Goal: Task Accomplishment & Management: Manage account settings

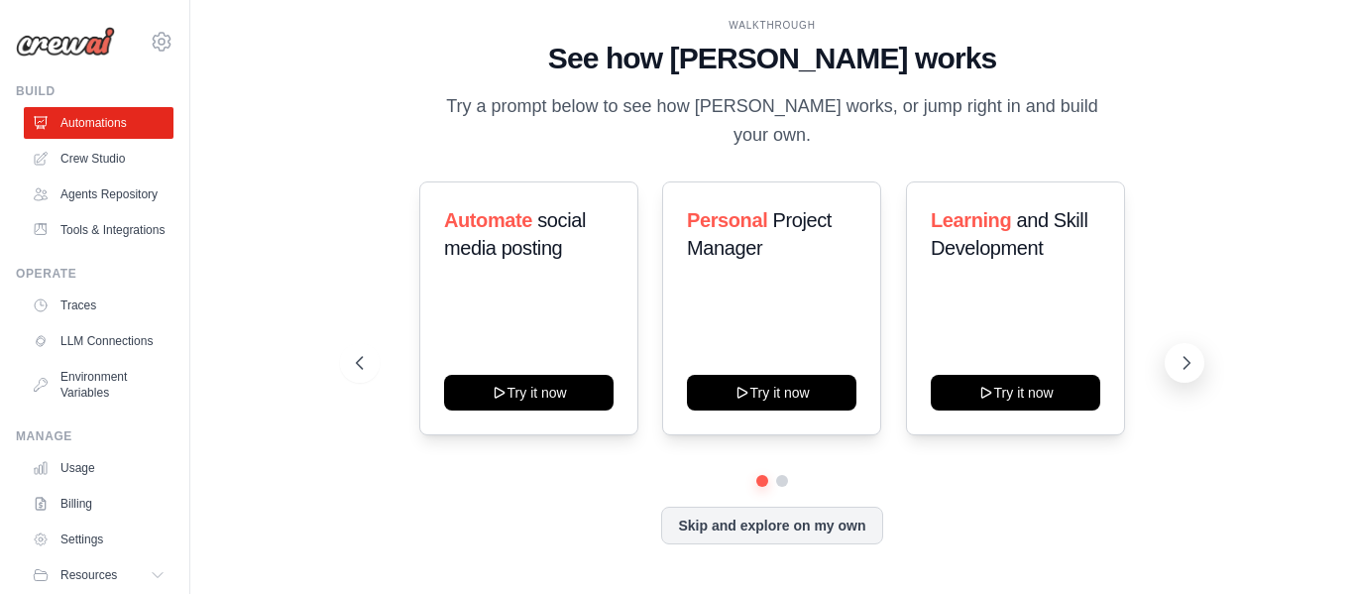
click at [1180, 353] on icon at bounding box center [1186, 363] width 20 height 20
click at [78, 165] on link "Crew Studio" at bounding box center [101, 159] width 150 height 32
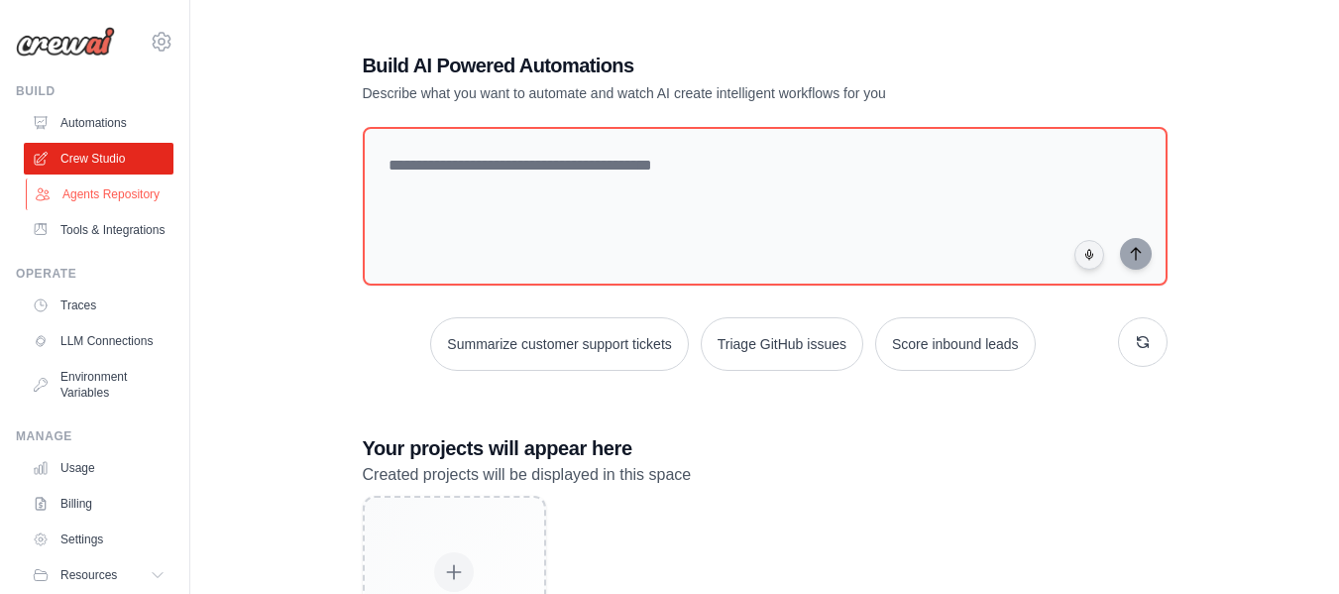
click at [79, 210] on link "Agents Repository" at bounding box center [101, 194] width 150 height 32
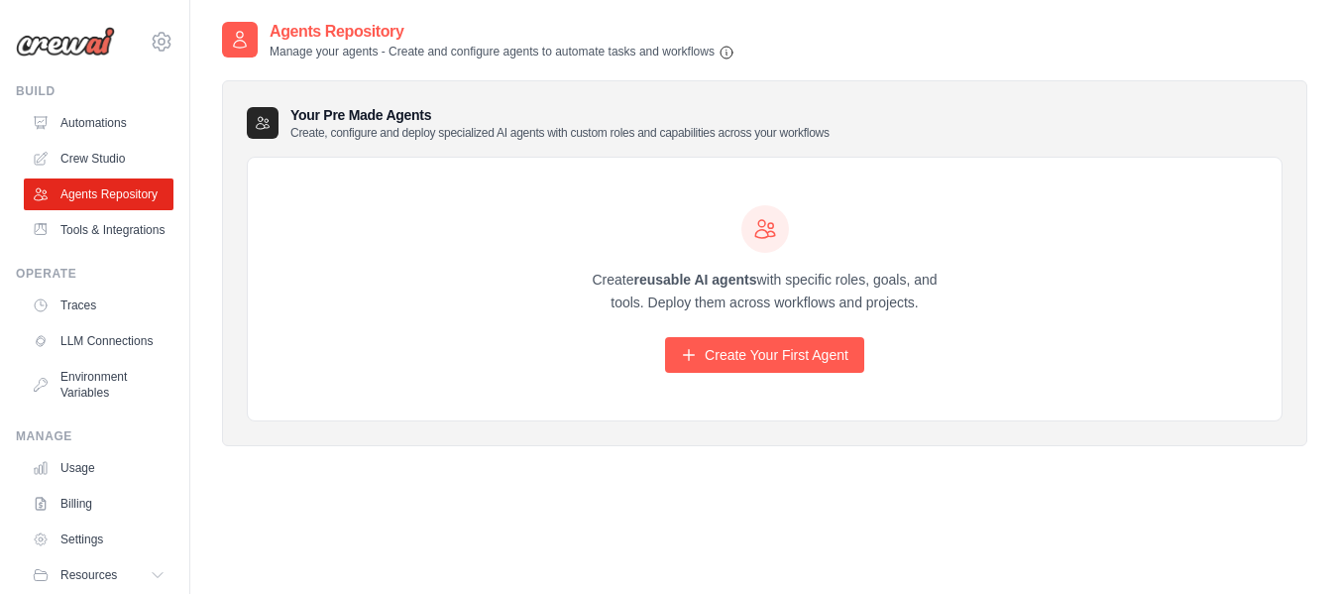
scroll to position [114, 0]
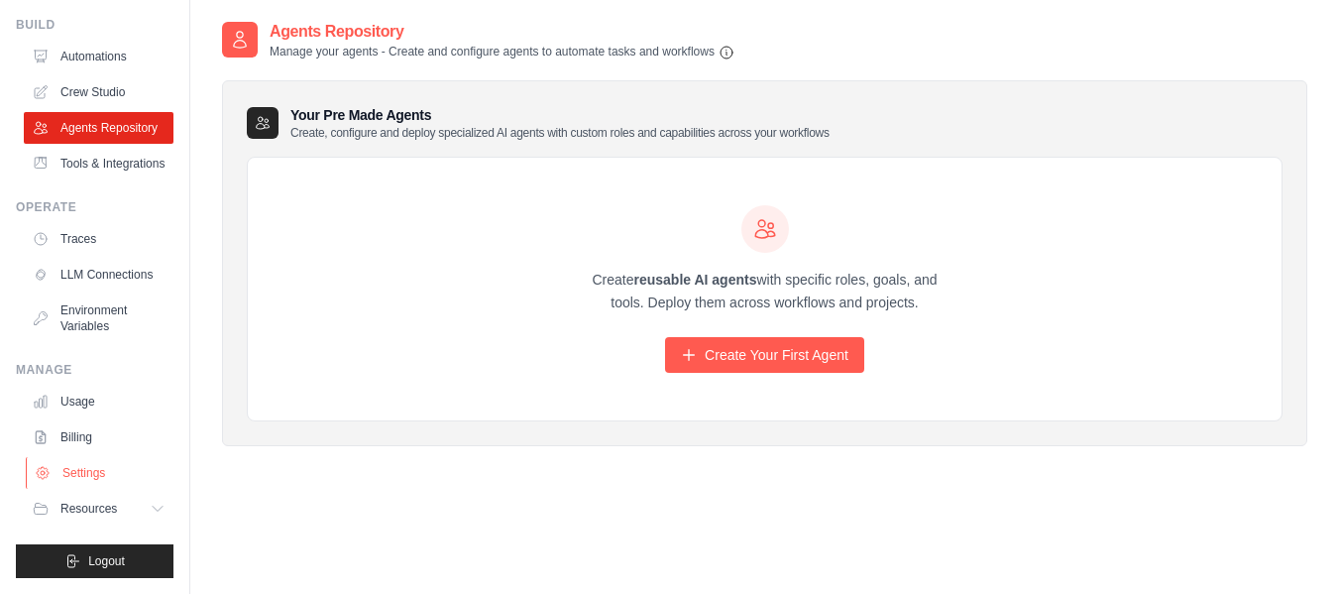
click at [60, 470] on link "Settings" at bounding box center [101, 473] width 150 height 32
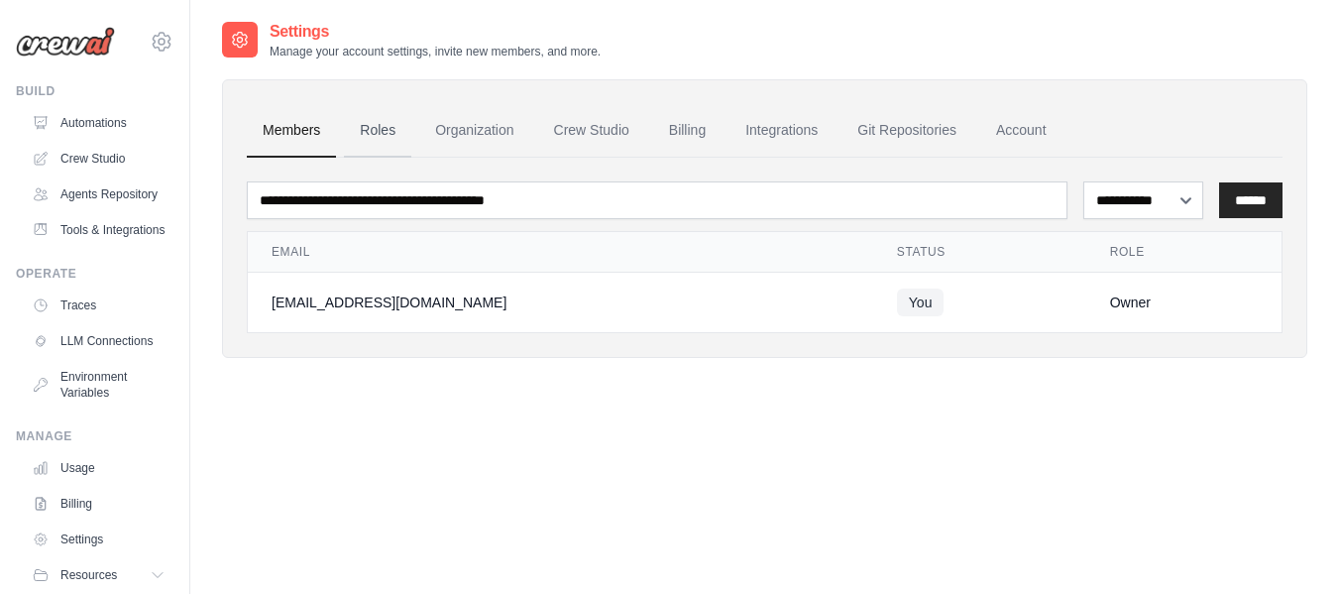
click at [382, 132] on link "Roles" at bounding box center [377, 131] width 67 height 54
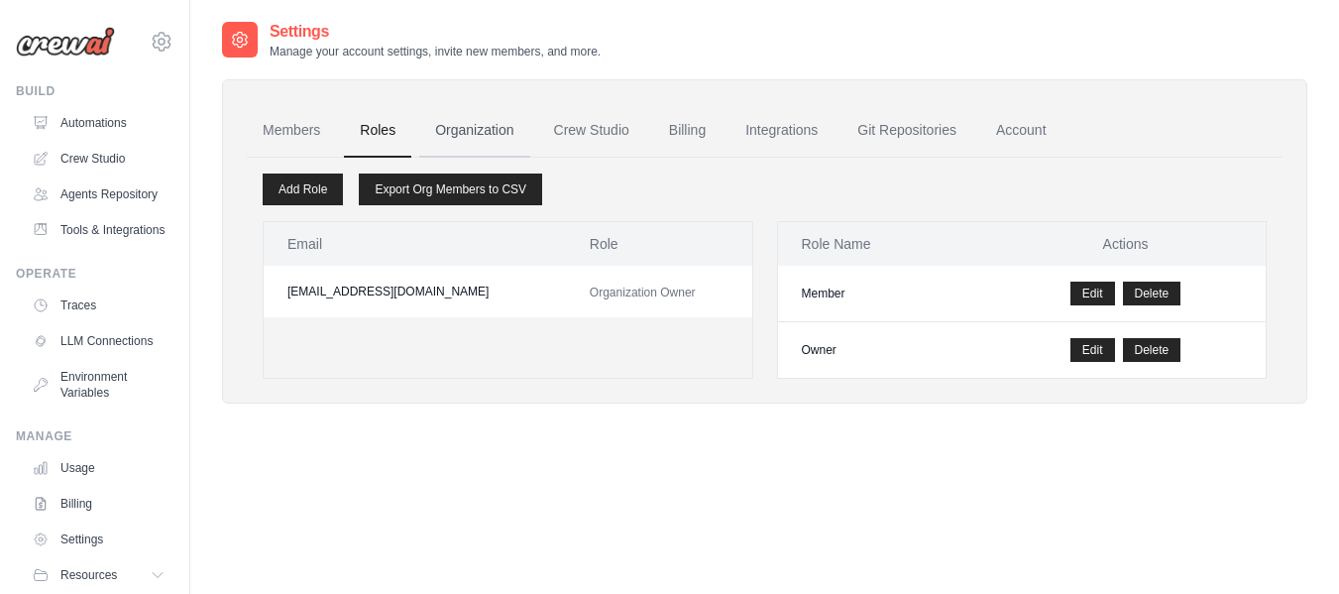
click at [501, 125] on link "Organization" at bounding box center [474, 131] width 110 height 54
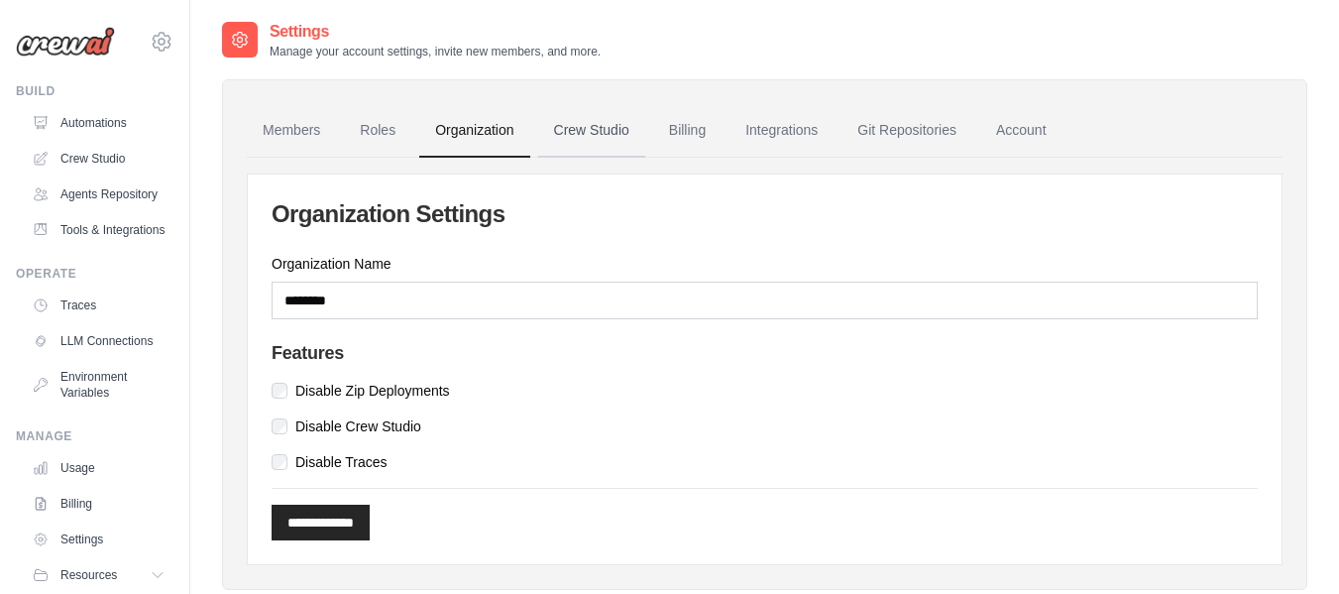
click at [586, 140] on link "Crew Studio" at bounding box center [591, 131] width 107 height 54
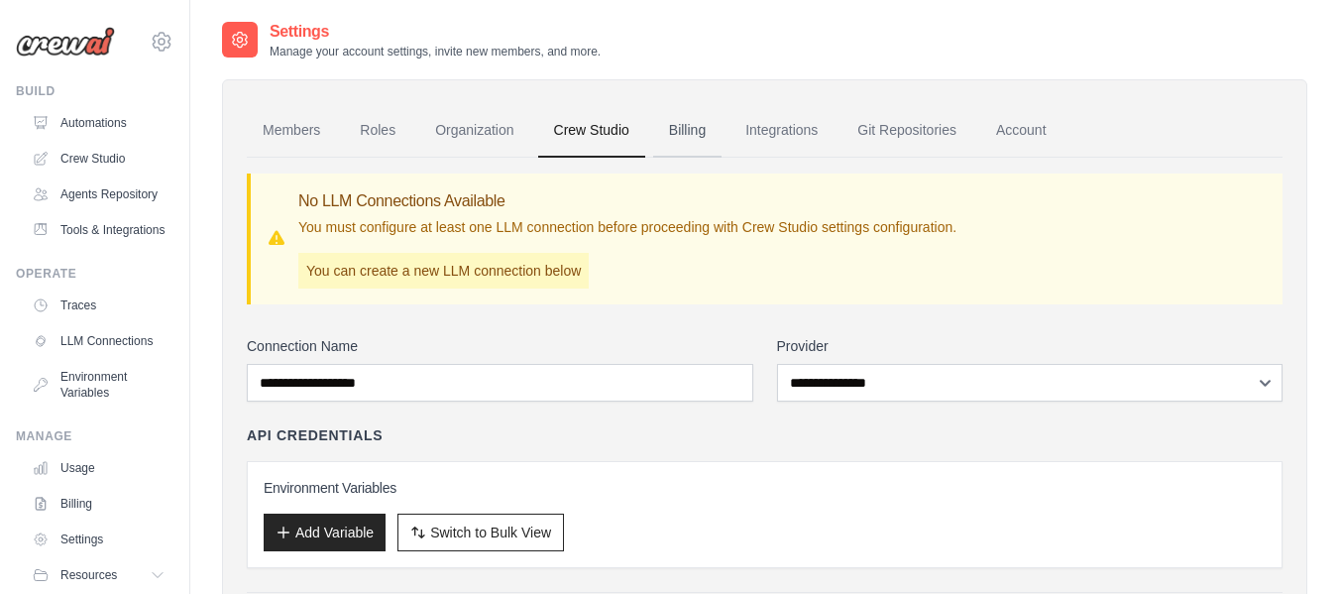
click at [684, 133] on link "Billing" at bounding box center [687, 131] width 68 height 54
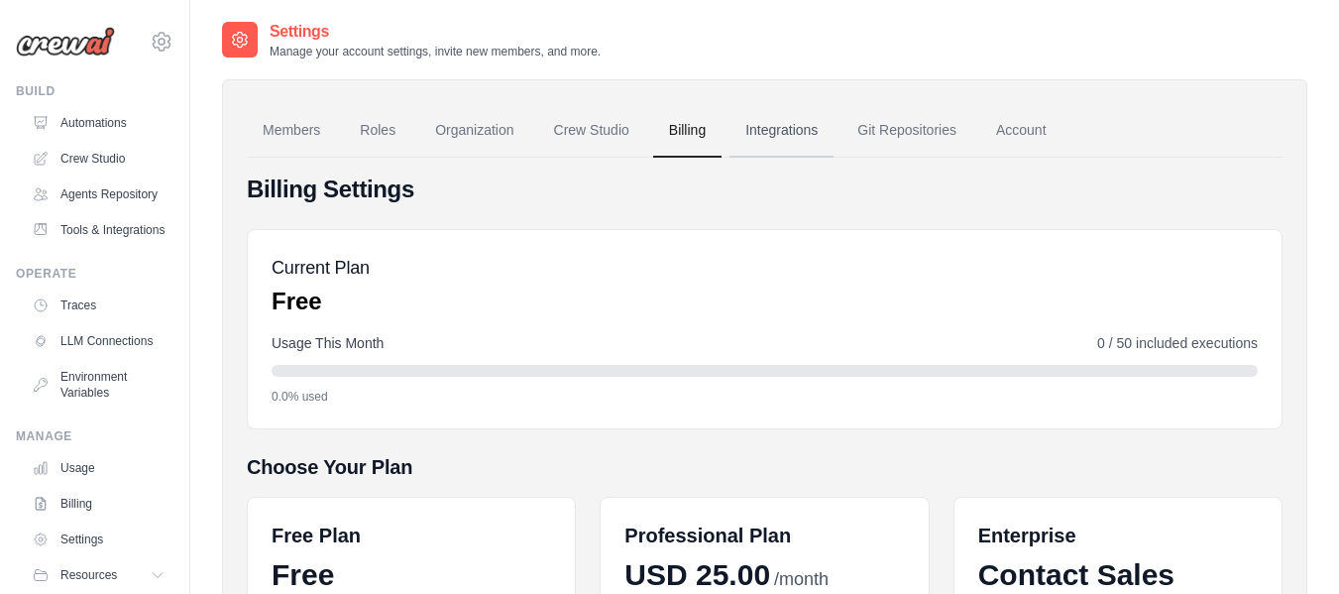
click at [775, 131] on link "Integrations" at bounding box center [781, 131] width 104 height 54
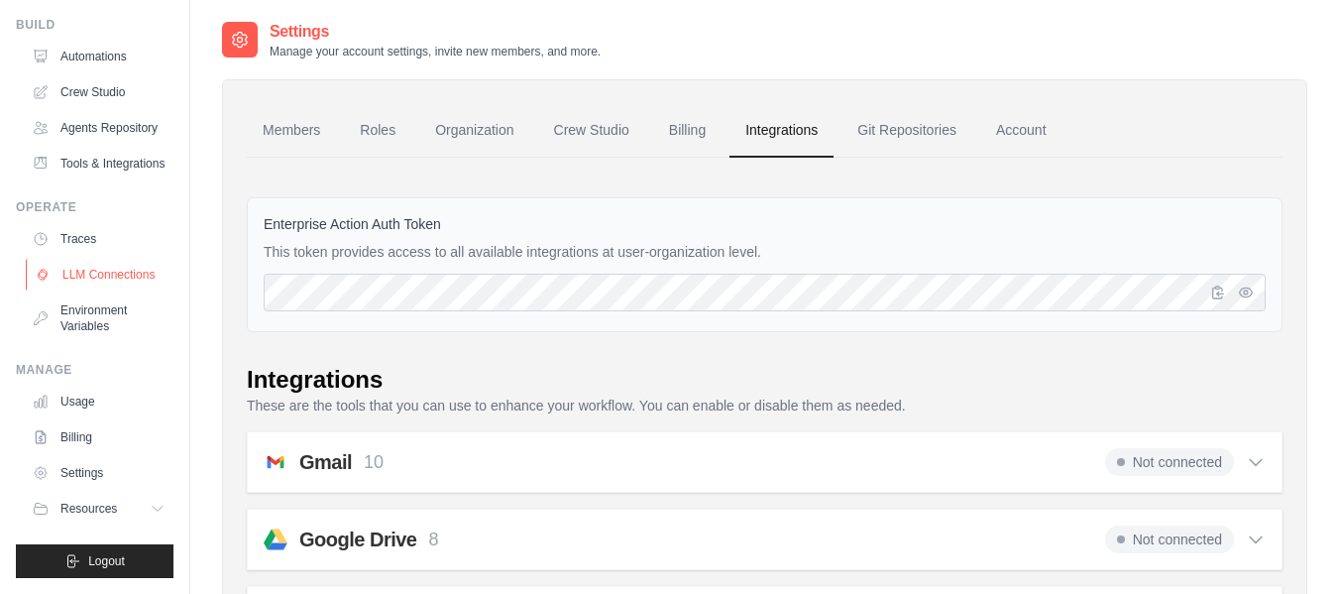
scroll to position [114, 0]
click at [61, 440] on link "Billing" at bounding box center [101, 437] width 150 height 32
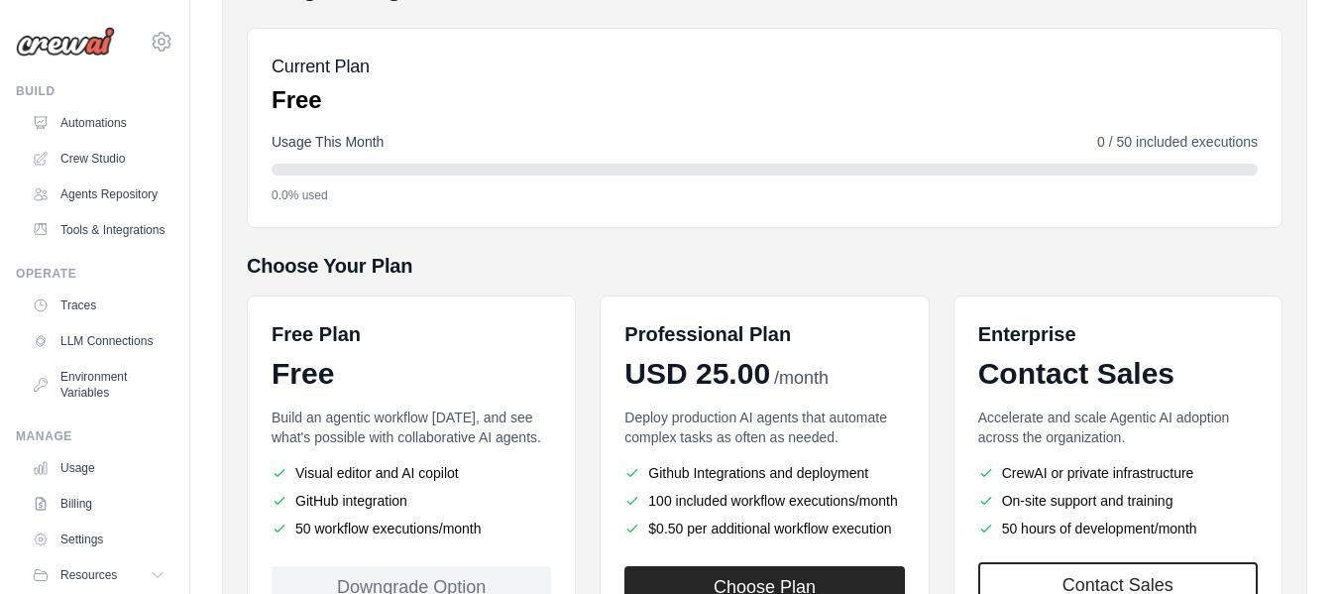
scroll to position [369, 0]
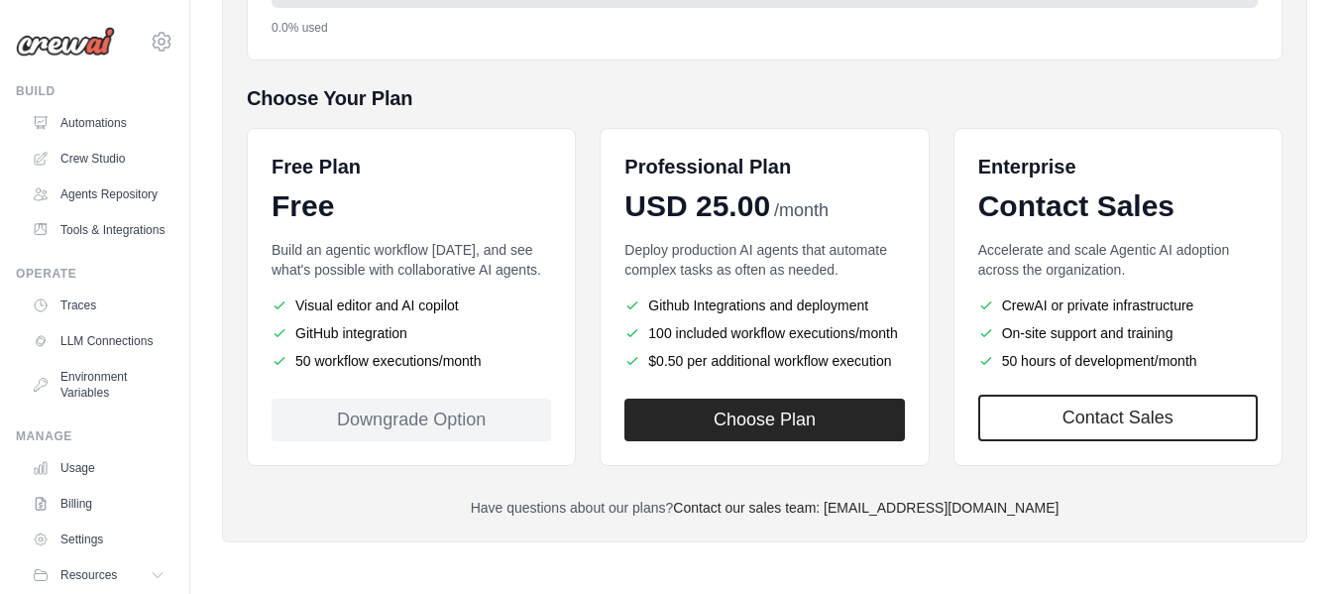
click at [405, 413] on div "Downgrade Option" at bounding box center [411, 419] width 279 height 43
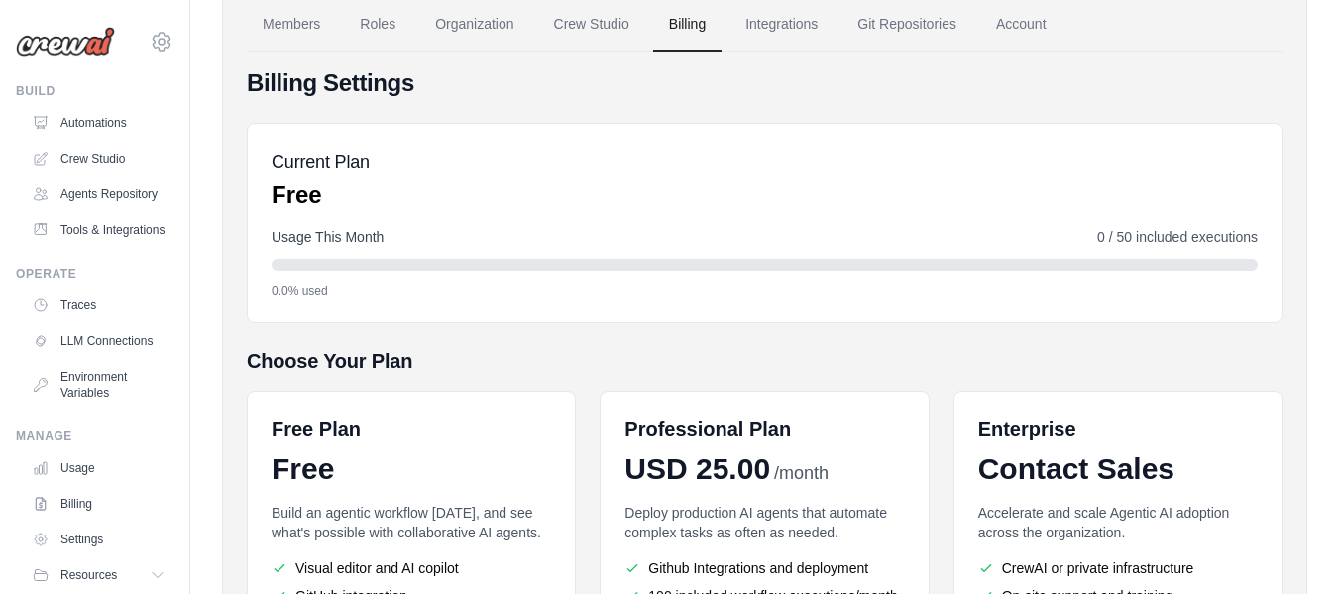
scroll to position [104, 0]
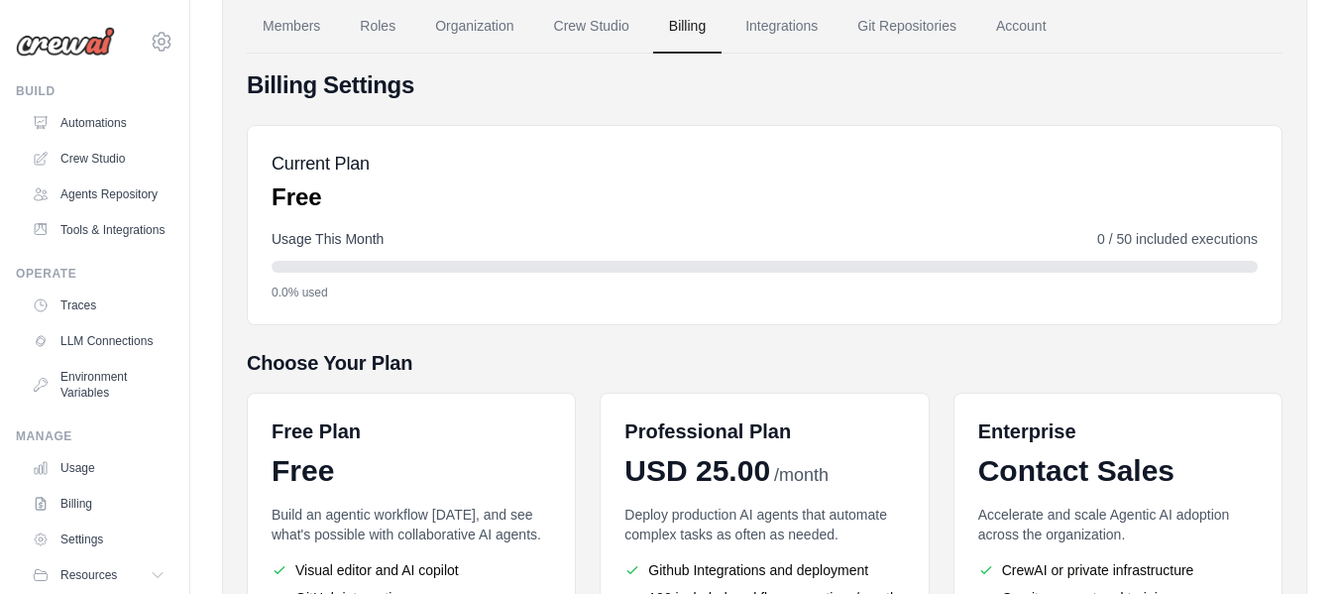
click at [1162, 242] on span "0 / 50 included executions" at bounding box center [1177, 239] width 161 height 20
click at [1232, 237] on span "0 / 50 included executions" at bounding box center [1177, 239] width 161 height 20
click at [565, 217] on div "Current Plan Free Usage This Month 0 / 50 included executions 0.0% used" at bounding box center [765, 225] width 1036 height 200
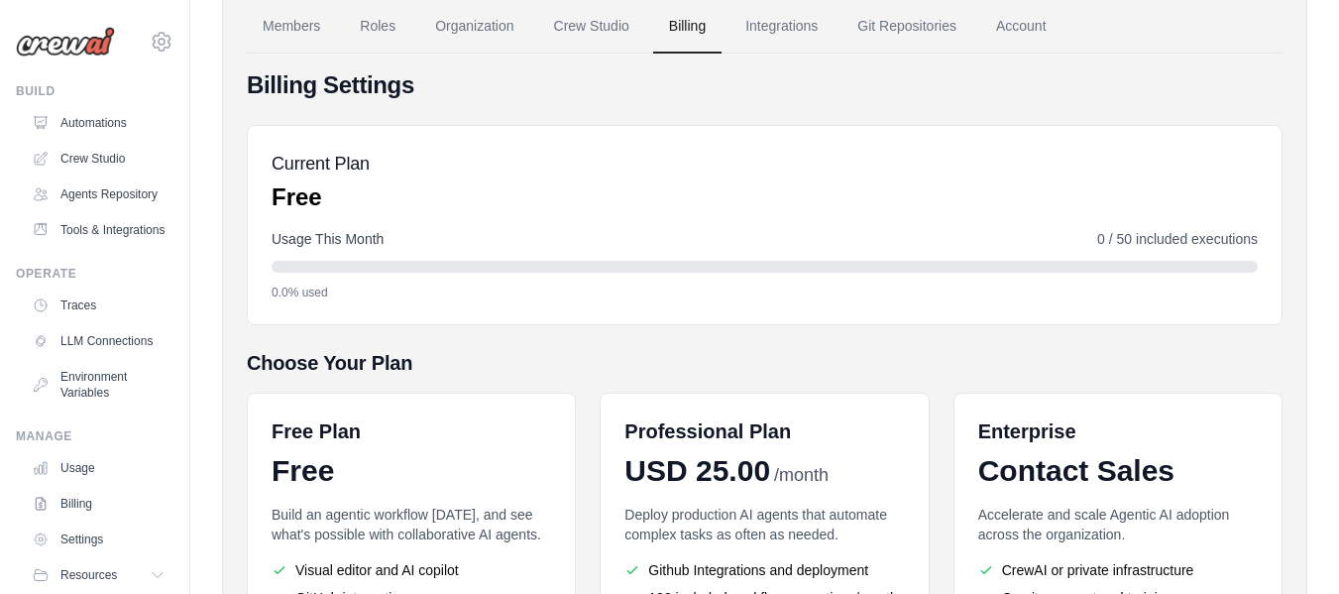
click at [340, 422] on h6 "Free Plan" at bounding box center [316, 431] width 89 height 28
click at [273, 430] on h6 "Free Plan" at bounding box center [316, 431] width 89 height 28
click at [300, 468] on div "Free" at bounding box center [411, 471] width 279 height 36
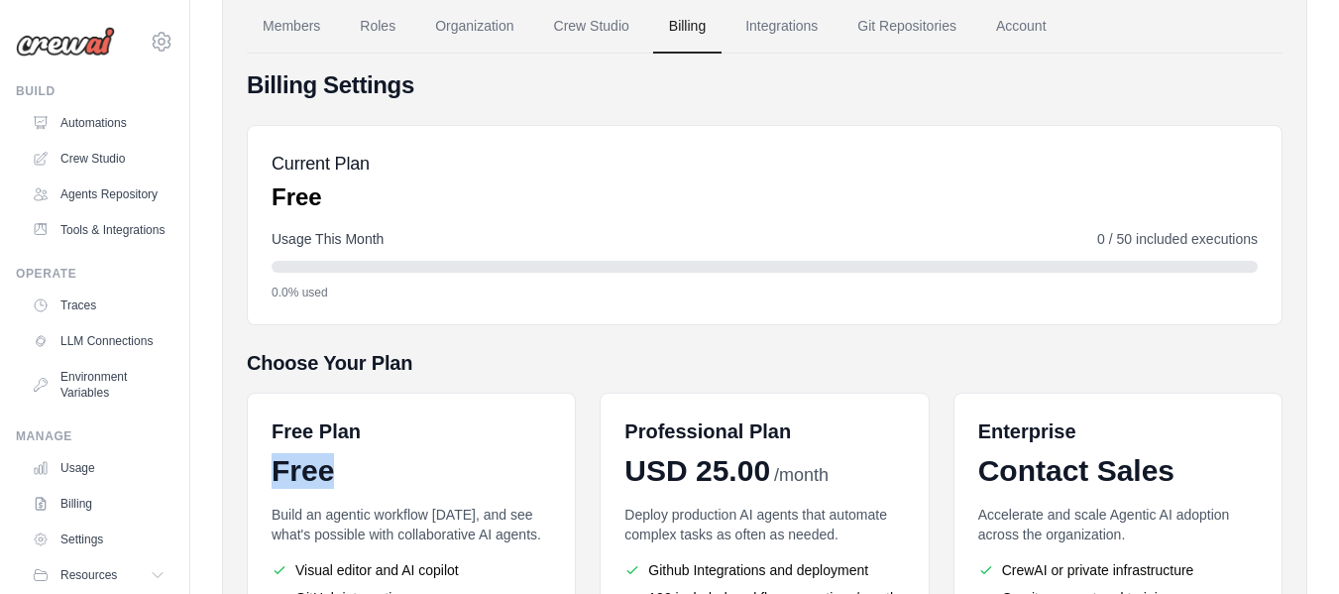
click at [300, 468] on div "Free" at bounding box center [411, 471] width 279 height 36
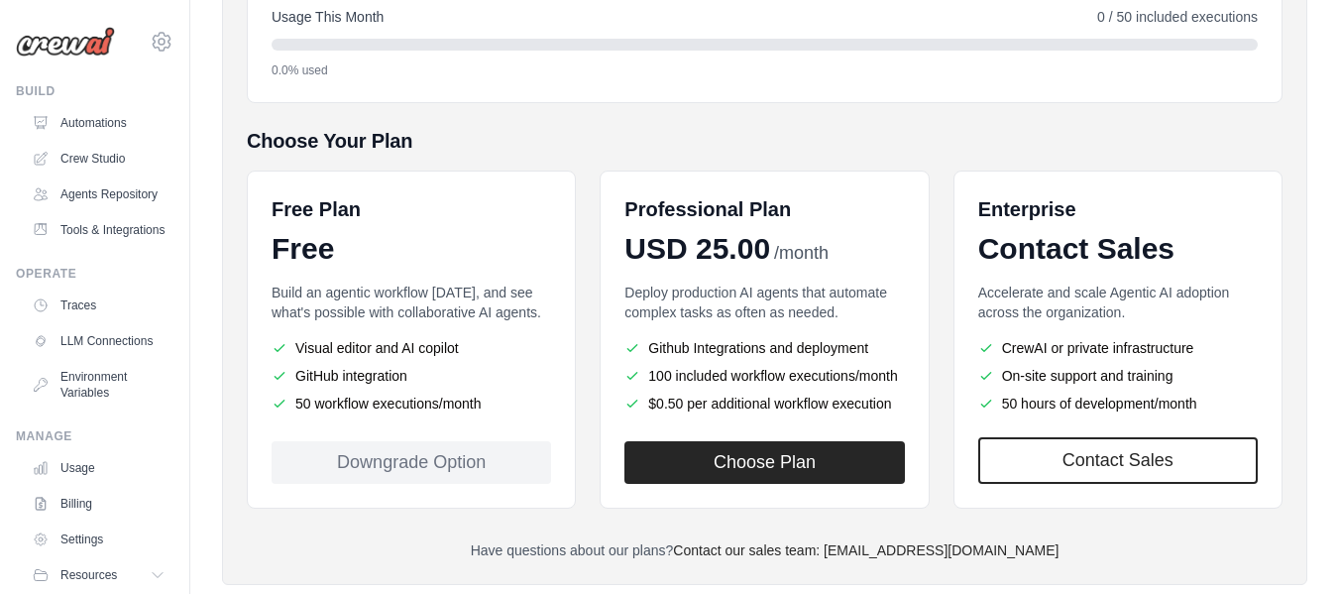
scroll to position [327, 0]
click at [359, 465] on div "Downgrade Option" at bounding box center [411, 461] width 279 height 43
click at [450, 467] on div "Downgrade Option" at bounding box center [411, 461] width 279 height 43
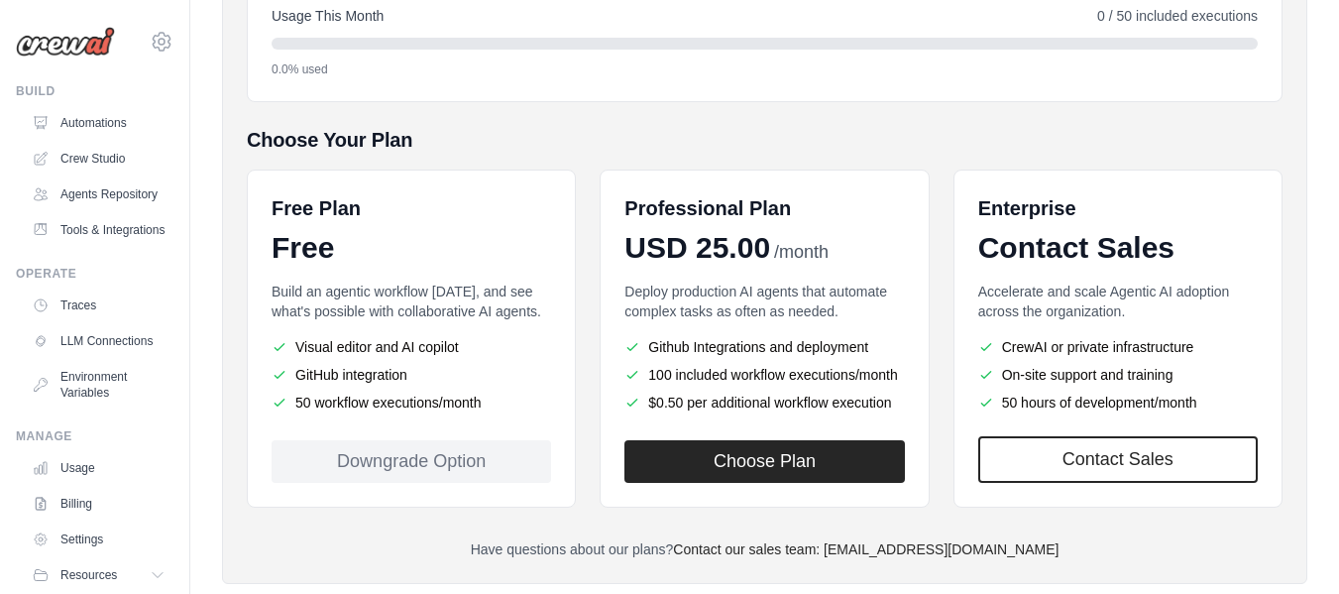
click at [547, 460] on div "Downgrade Option" at bounding box center [411, 461] width 279 height 43
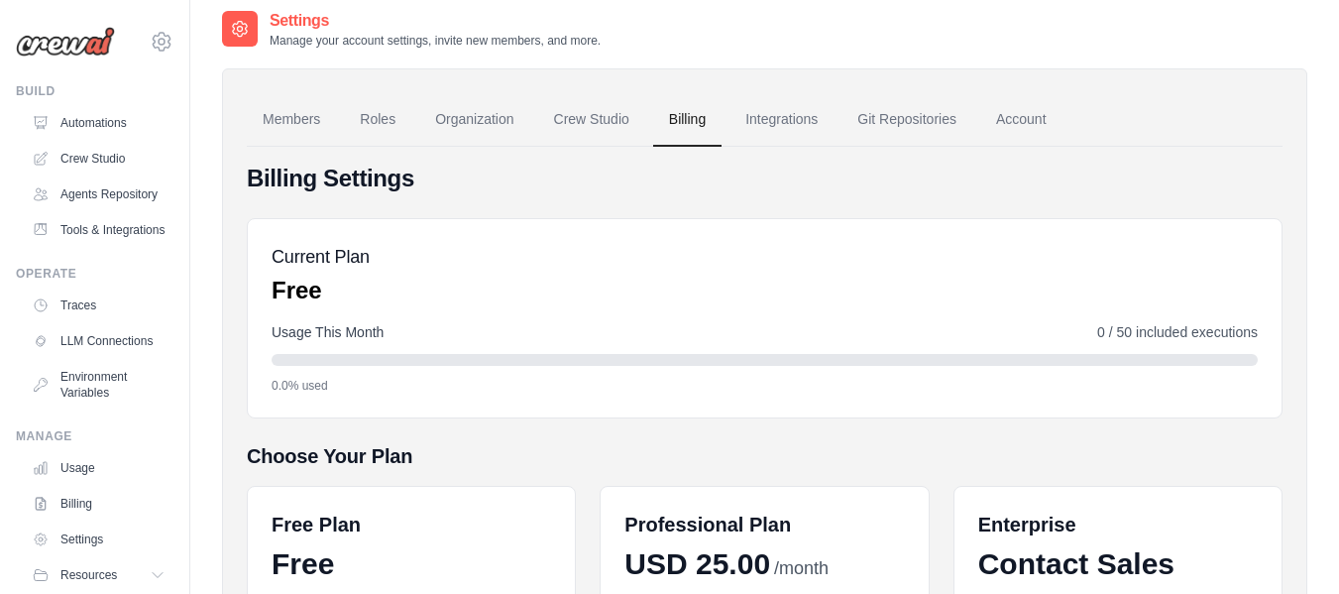
scroll to position [0, 0]
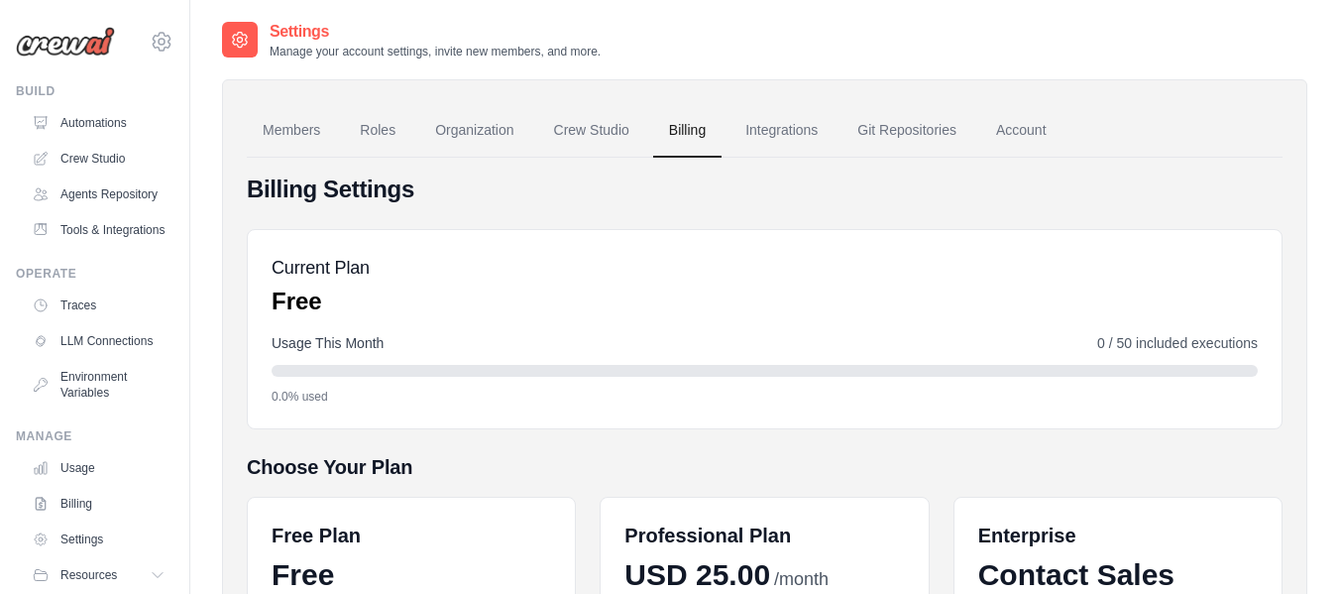
click at [378, 345] on span "Usage This Month" at bounding box center [328, 343] width 112 height 20
click at [329, 343] on span "Usage This Month" at bounding box center [328, 343] width 112 height 20
click at [293, 349] on span "Usage This Month" at bounding box center [328, 343] width 112 height 20
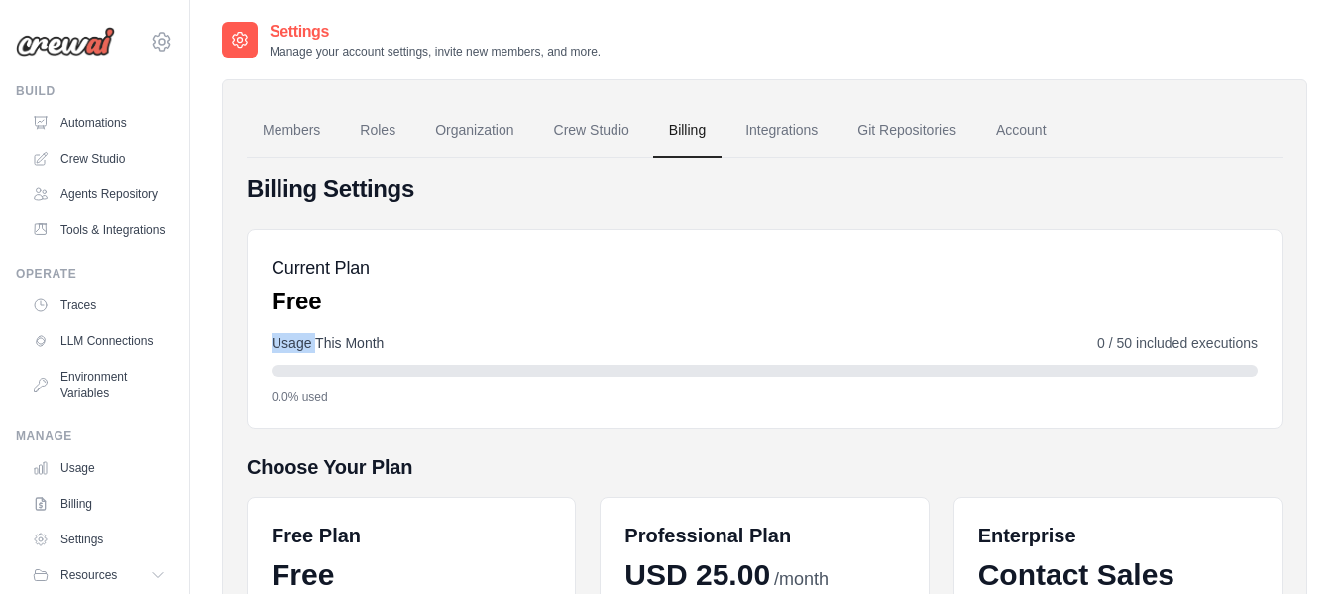
click at [293, 349] on span "Usage This Month" at bounding box center [328, 343] width 112 height 20
click at [796, 326] on div "Current Plan Free Usage This Month 0 / 50 included executions 0.0% used" at bounding box center [765, 329] width 1036 height 200
click at [770, 126] on link "Integrations" at bounding box center [781, 131] width 104 height 54
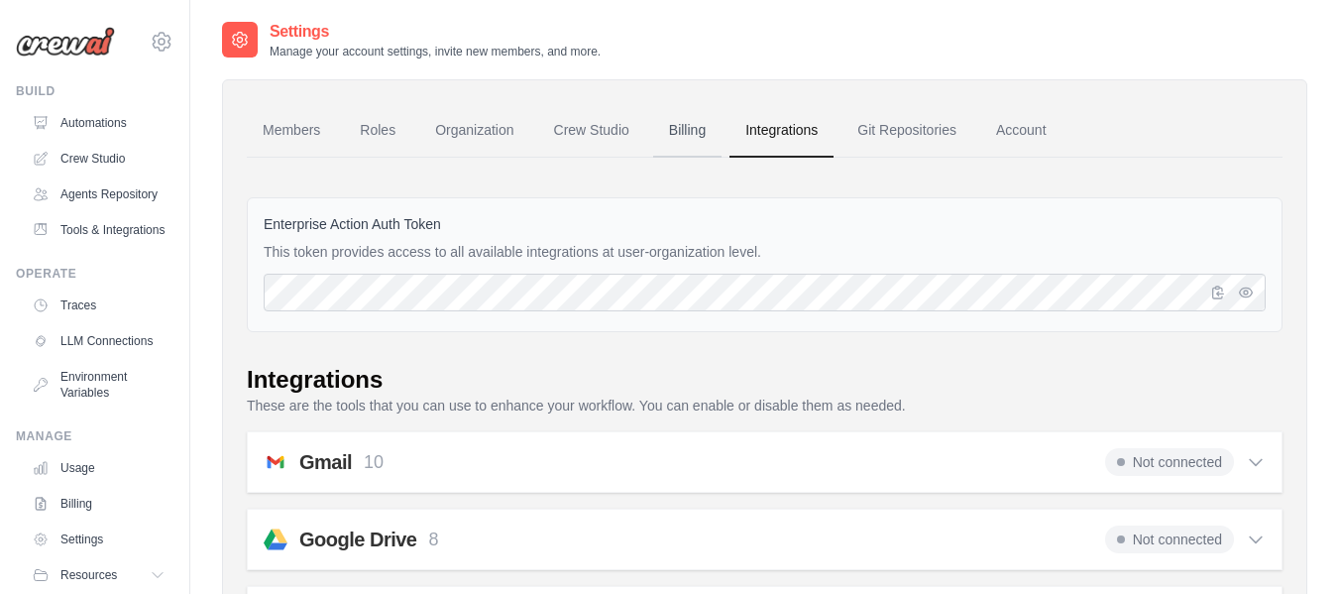
click at [692, 128] on link "Billing" at bounding box center [687, 131] width 68 height 54
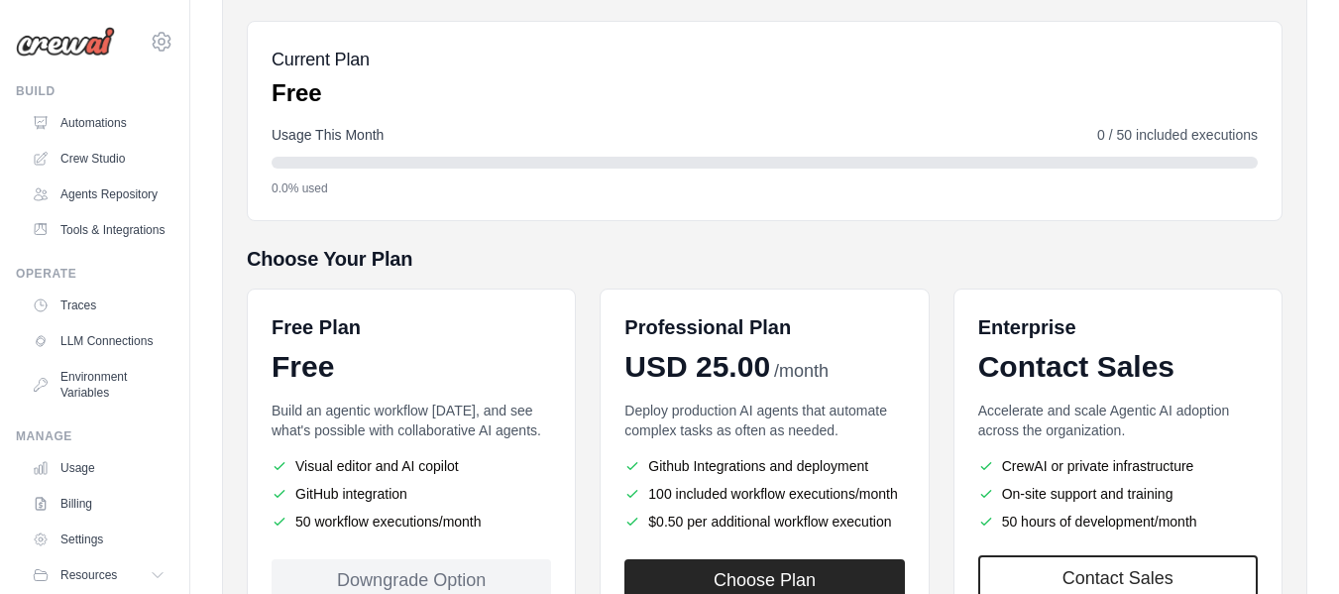
scroll to position [209, 0]
click at [493, 385] on div "Free Plan Free Build an agentic workflow today, and see what's possible with co…" at bounding box center [411, 456] width 329 height 338
click at [430, 409] on p "Build an agentic workflow [DATE], and see what's possible with collaborative AI…" at bounding box center [411, 419] width 279 height 40
click at [410, 409] on p "Build an agentic workflow [DATE], and see what's possible with collaborative AI…" at bounding box center [411, 419] width 279 height 40
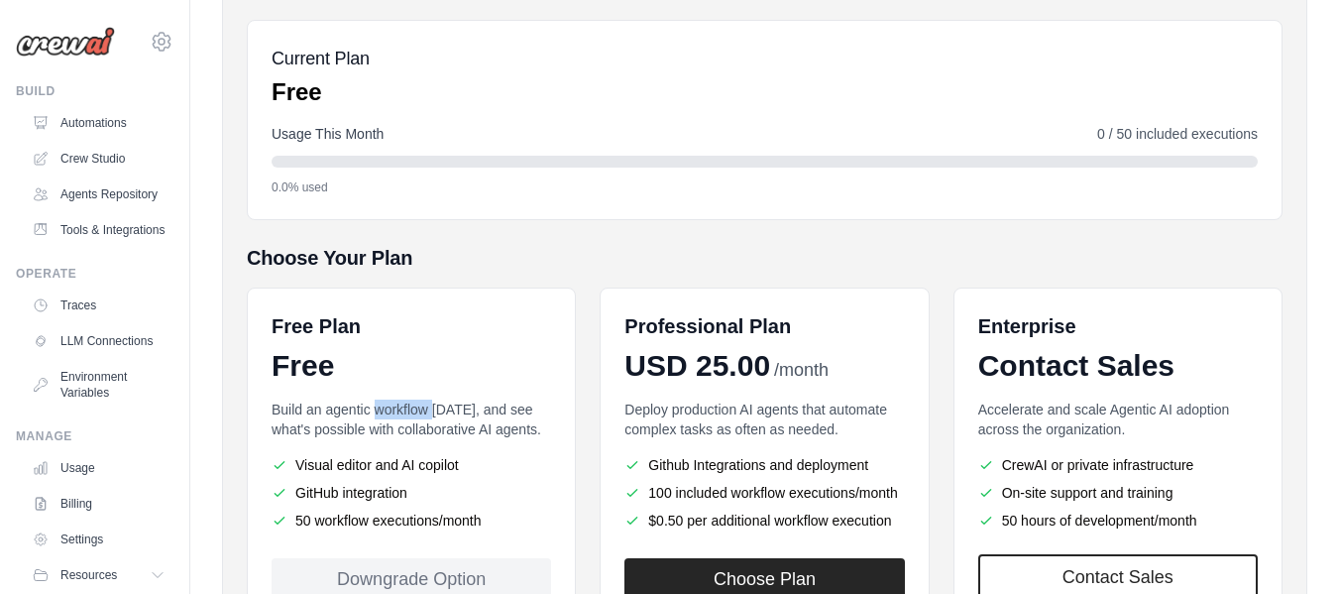
click at [373, 409] on p "Build an agentic workflow [DATE], and see what's possible with collaborative AI…" at bounding box center [411, 419] width 279 height 40
click at [411, 422] on p "Build an agentic workflow [DATE], and see what's possible with collaborative AI…" at bounding box center [411, 419] width 279 height 40
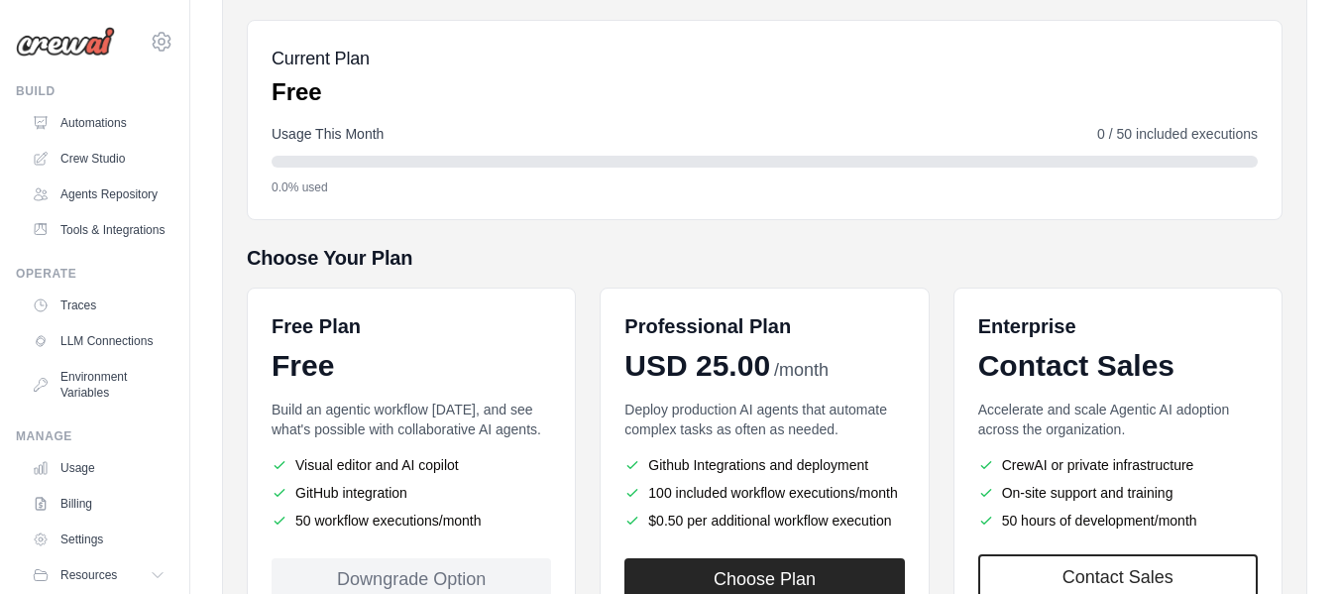
click at [529, 426] on p "Build an agentic workflow [DATE], and see what's possible with collaborative AI…" at bounding box center [411, 419] width 279 height 40
click at [489, 408] on p "Build an agentic workflow [DATE], and see what's possible with collaborative AI…" at bounding box center [411, 419] width 279 height 40
click at [415, 427] on p "Build an agentic workflow [DATE], and see what's possible with collaborative AI…" at bounding box center [411, 419] width 279 height 40
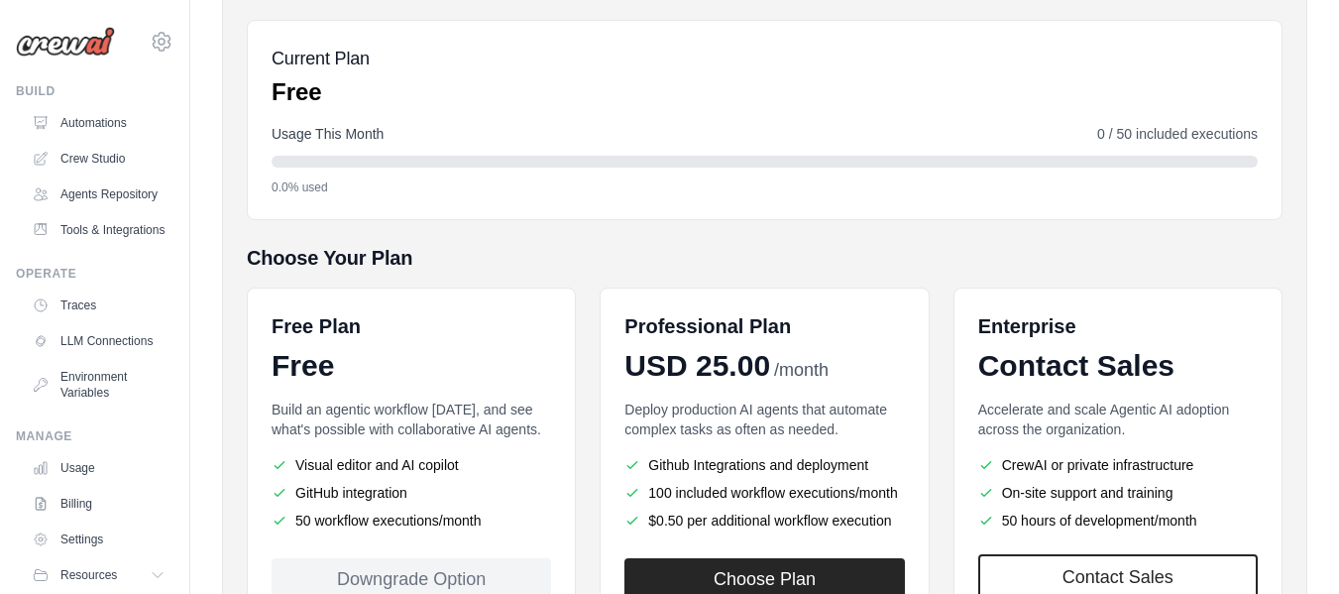
click at [384, 413] on p "Build an agentic workflow [DATE], and see what's possible with collaborative AI…" at bounding box center [411, 419] width 279 height 40
click at [383, 366] on div "Free" at bounding box center [411, 366] width 279 height 36
click at [315, 364] on div "Free" at bounding box center [411, 366] width 279 height 36
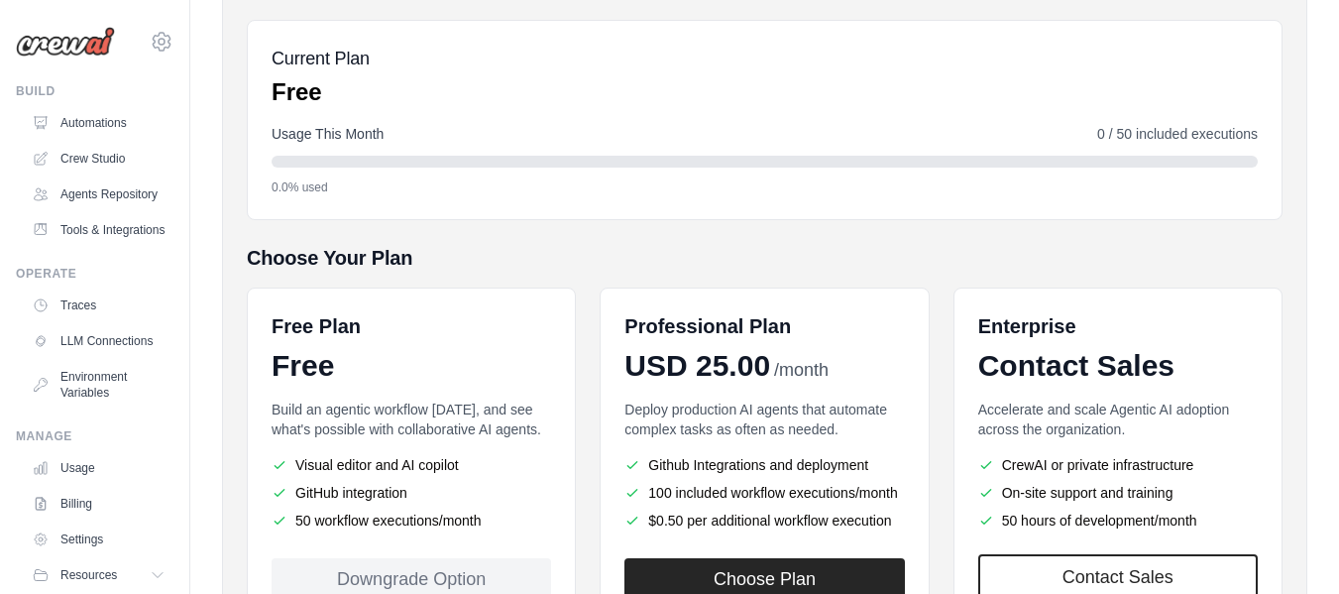
click at [323, 336] on h6 "Free Plan" at bounding box center [316, 326] width 89 height 28
click at [391, 330] on div "Free Plan" at bounding box center [411, 326] width 279 height 28
click at [315, 330] on h6 "Free Plan" at bounding box center [316, 326] width 89 height 28
drag, startPoint x: 315, startPoint y: 330, endPoint x: 295, endPoint y: 327, distance: 20.0
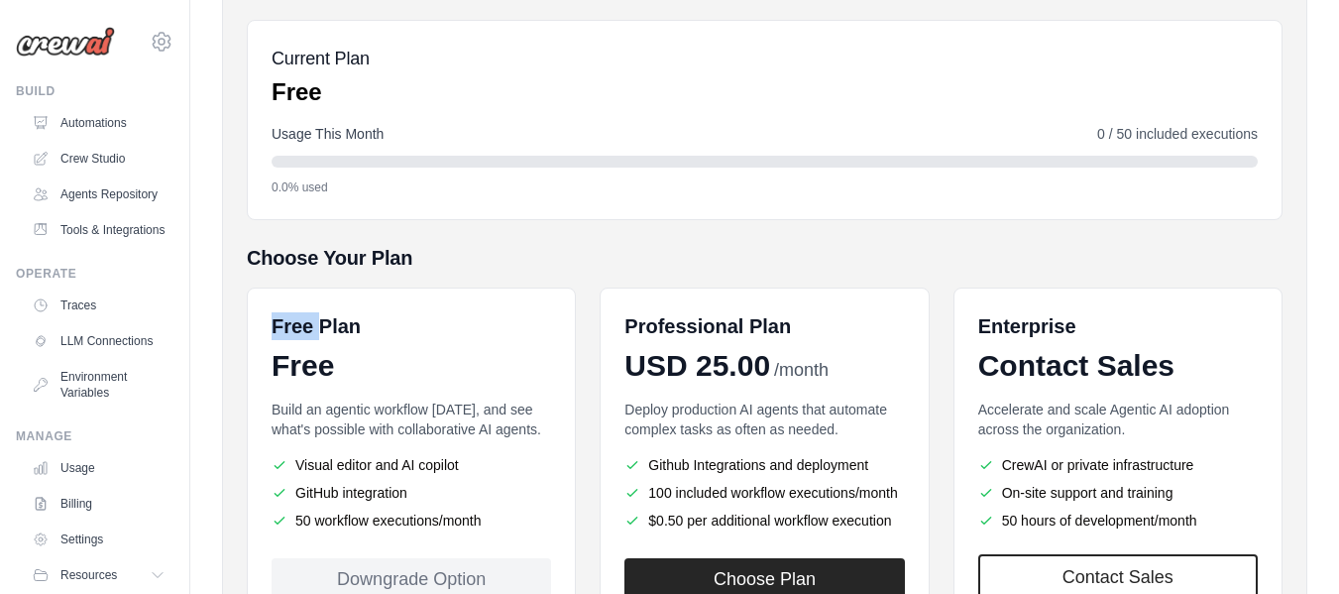
click at [295, 327] on h6 "Free Plan" at bounding box center [316, 326] width 89 height 28
click at [336, 328] on h6 "Free Plan" at bounding box center [316, 326] width 89 height 28
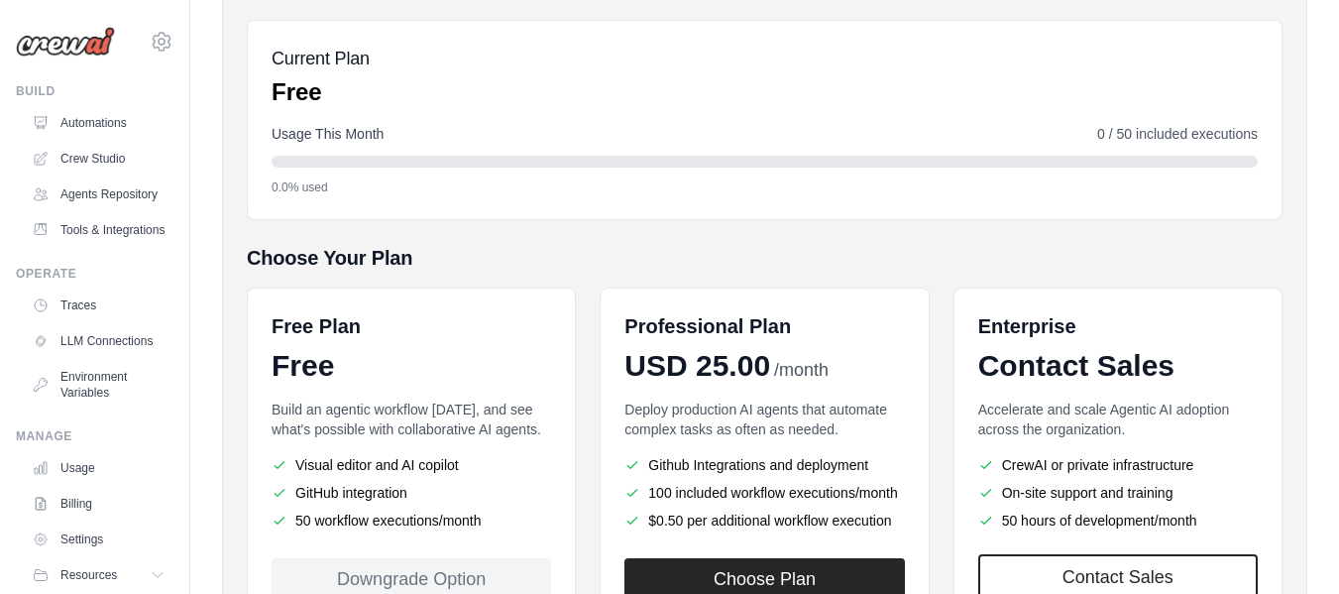
click at [484, 341] on div "Free Plan Free" at bounding box center [411, 347] width 279 height 71
click at [662, 321] on h6 "Professional Plan" at bounding box center [707, 326] width 166 height 28
click at [722, 281] on div "Choose Your Plan Free Plan Free Build an agentic workflow today, and see what's…" at bounding box center [765, 435] width 1036 height 382
click at [736, 227] on div "Billing Settings Current Plan Free Usage This Month 0 / 50 included executions …" at bounding box center [765, 320] width 1036 height 713
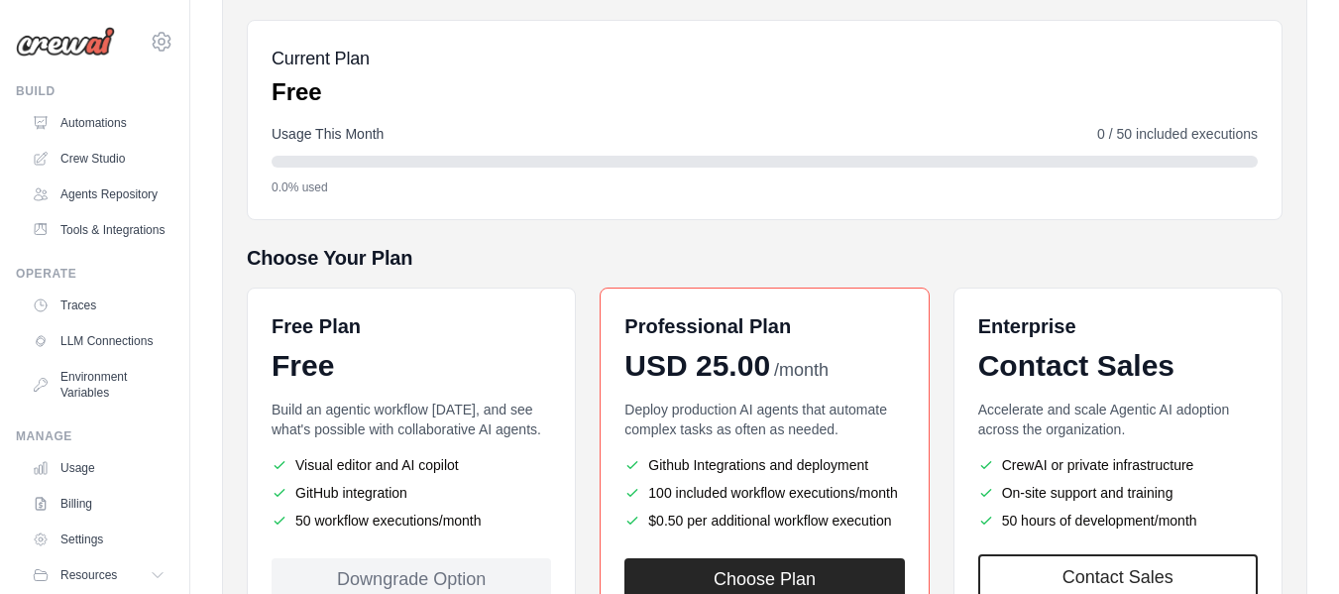
scroll to position [0, 0]
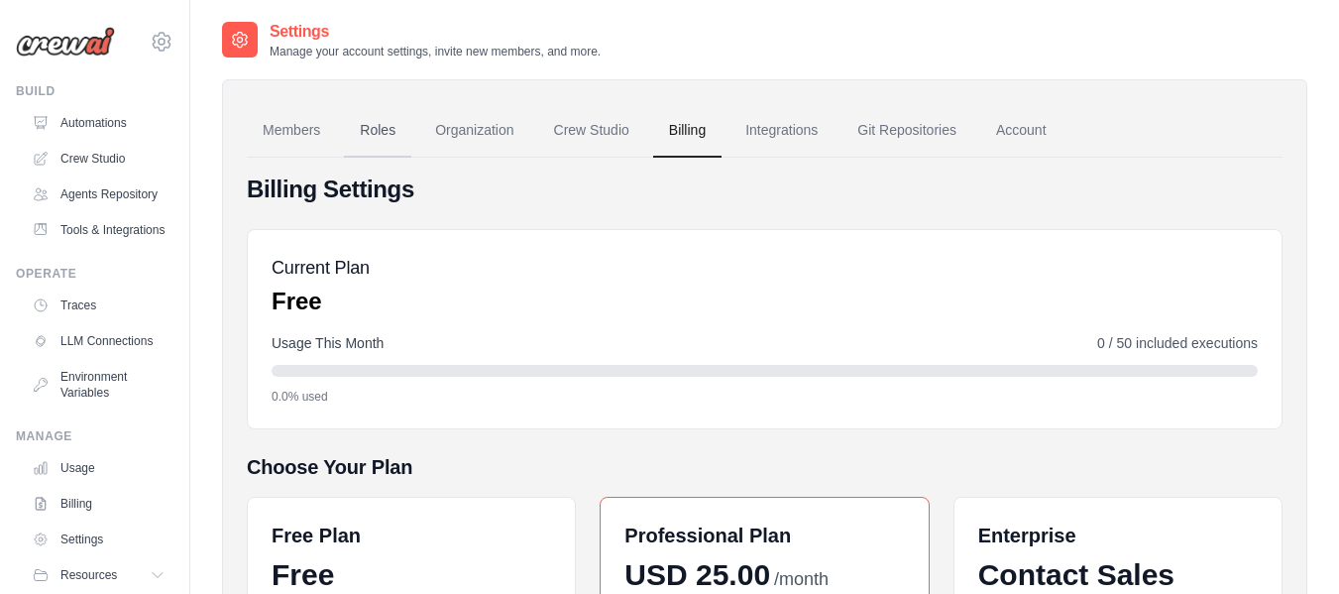
click at [382, 140] on link "Roles" at bounding box center [377, 131] width 67 height 54
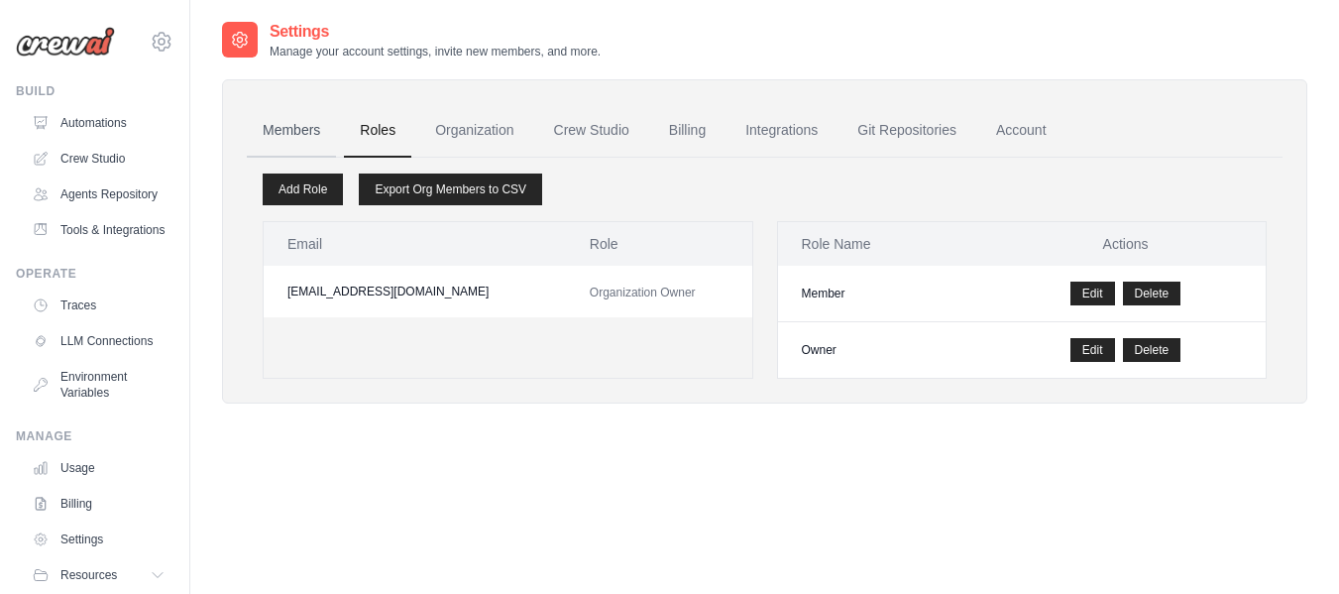
click at [297, 126] on link "Members" at bounding box center [291, 131] width 89 height 54
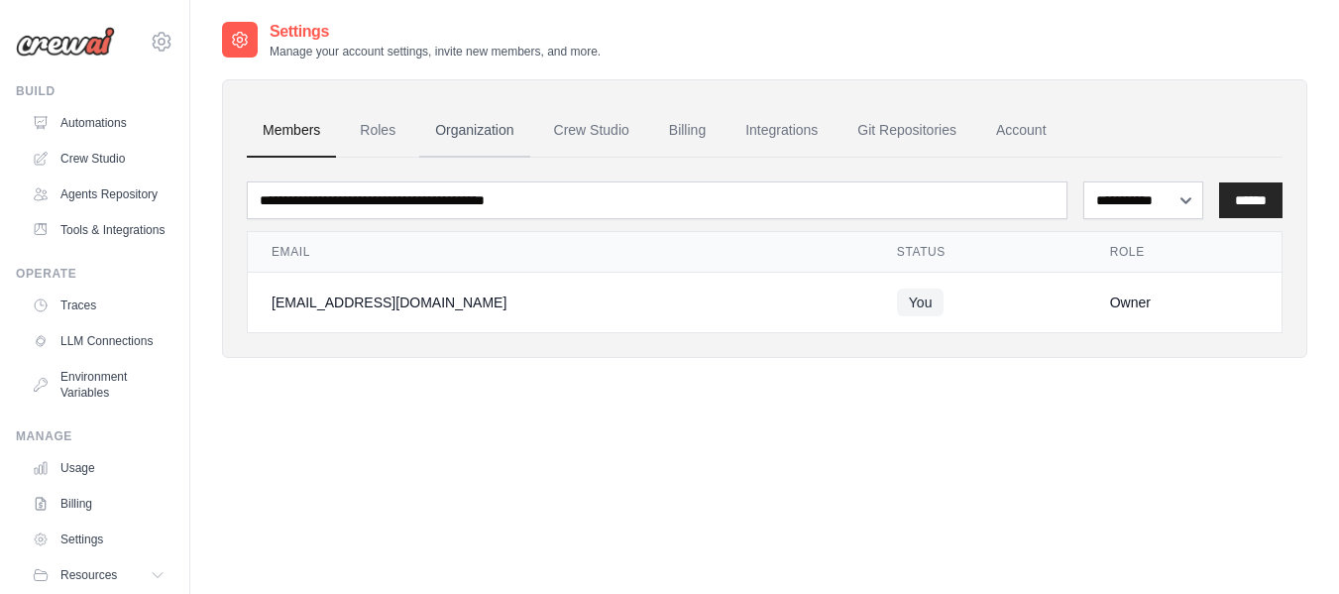
click at [459, 123] on link "Organization" at bounding box center [474, 131] width 110 height 54
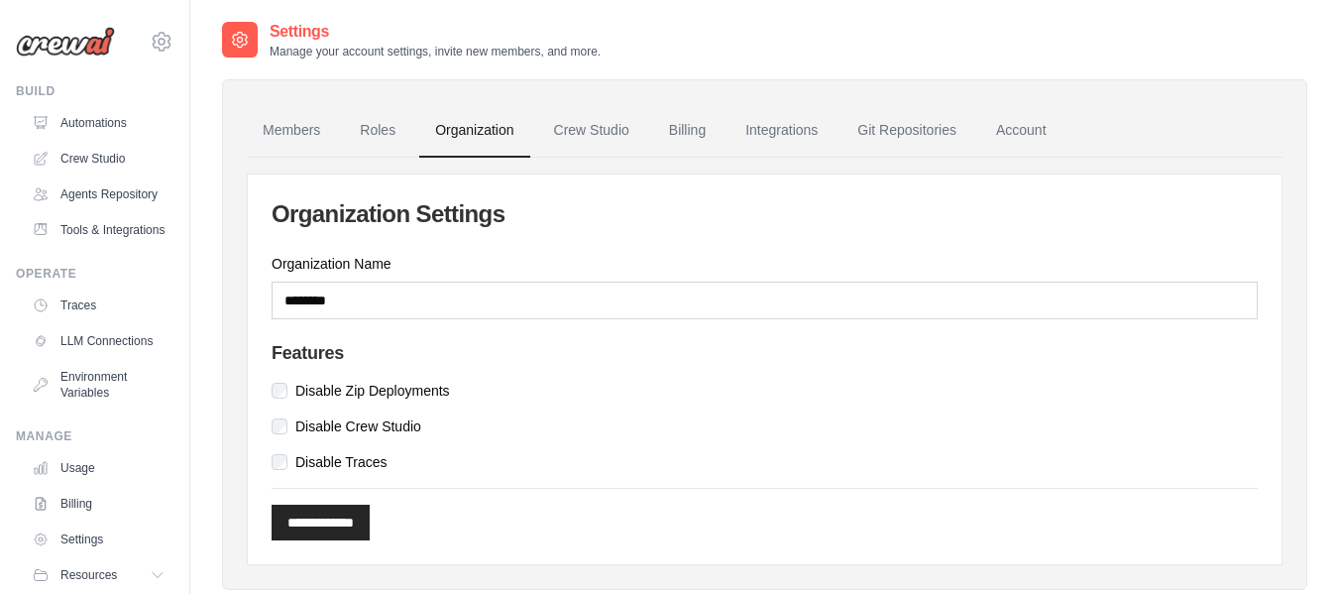
scroll to position [48, 0]
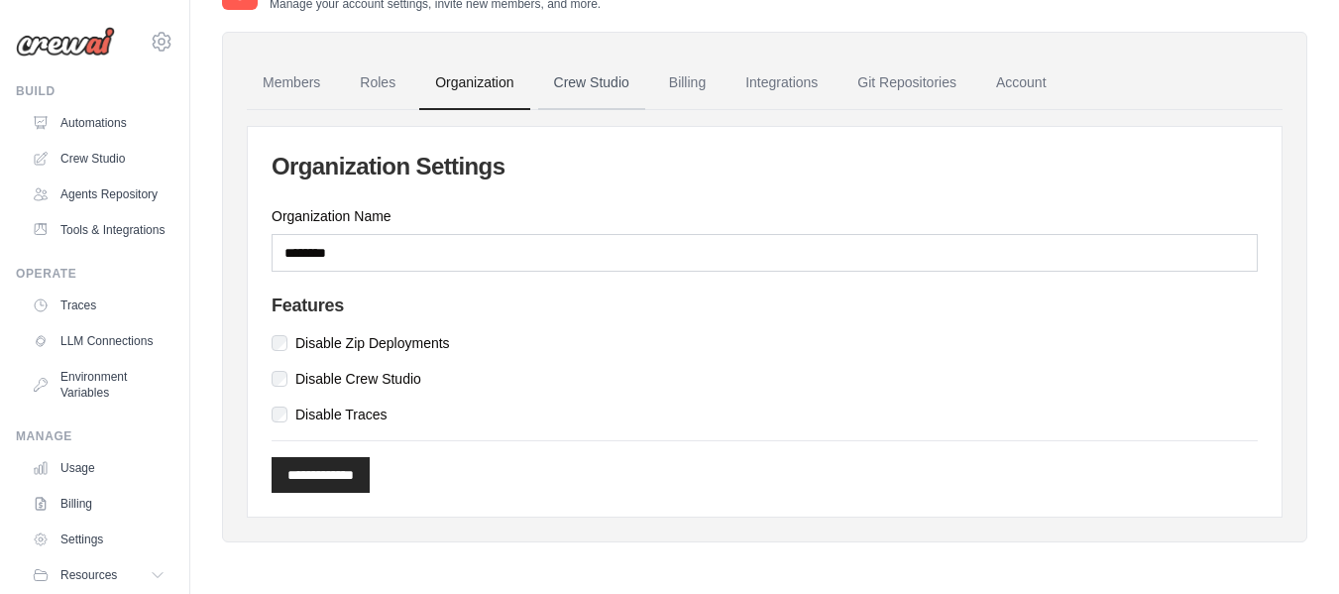
click at [590, 91] on link "Crew Studio" at bounding box center [591, 83] width 107 height 54
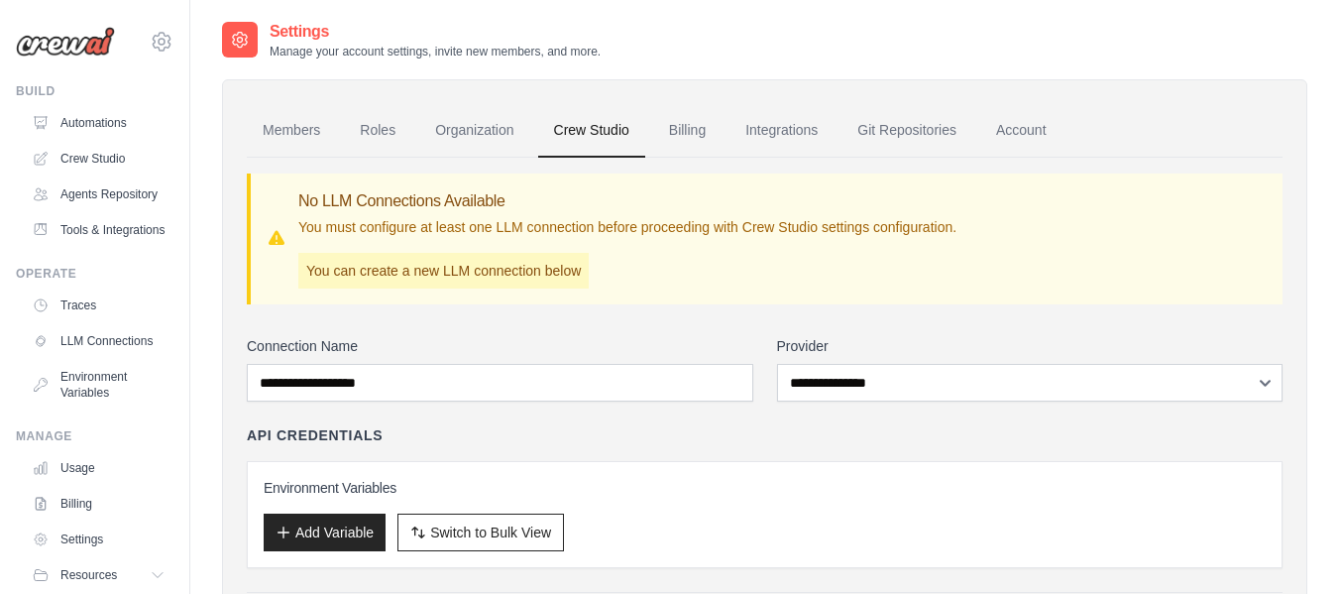
click at [467, 275] on p "You can create a new LLM connection below" at bounding box center [443, 271] width 290 height 36
click at [494, 277] on p "You can create a new LLM connection below" at bounding box center [443, 271] width 290 height 36
click at [580, 261] on p "You can create a new LLM connection below" at bounding box center [443, 271] width 290 height 36
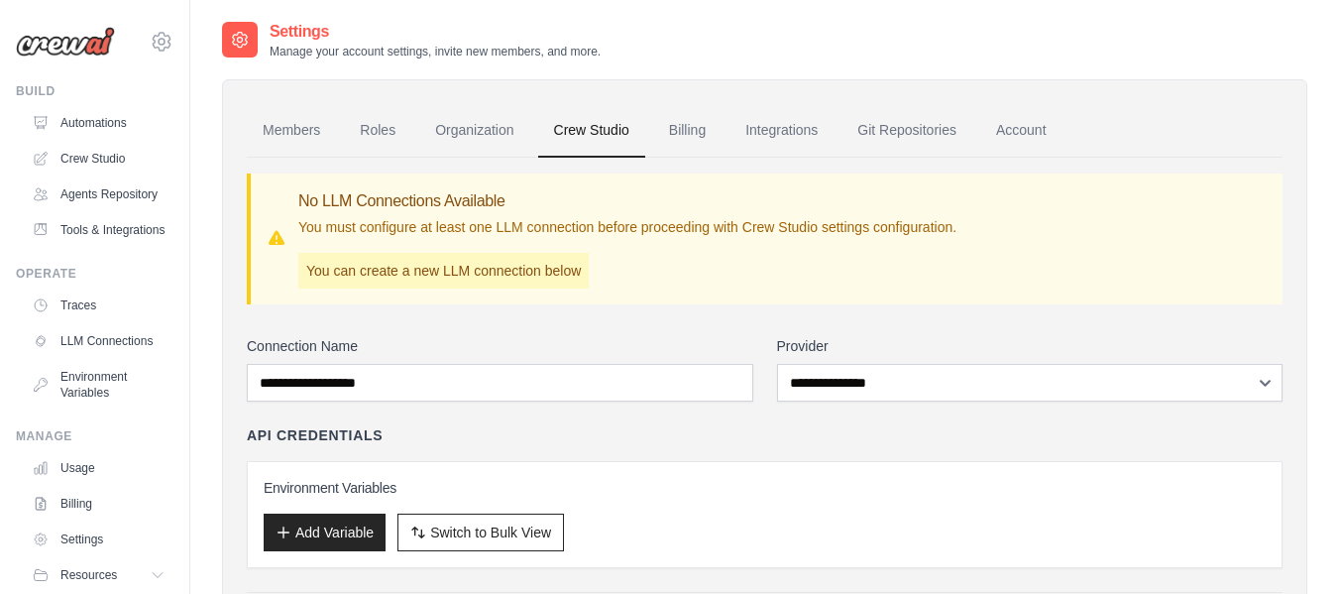
click at [580, 261] on p "You can create a new LLM connection below" at bounding box center [443, 271] width 290 height 36
click at [540, 218] on p "You must configure at least one LLM connection before proceeding with Crew Stud…" at bounding box center [627, 227] width 658 height 20
click at [608, 215] on div "No LLM Connections Available You must configure at least one LLM connection bef…" at bounding box center [627, 238] width 658 height 99
click at [654, 233] on p "You must configure at least one LLM connection before proceeding with Crew Stud…" at bounding box center [627, 227] width 658 height 20
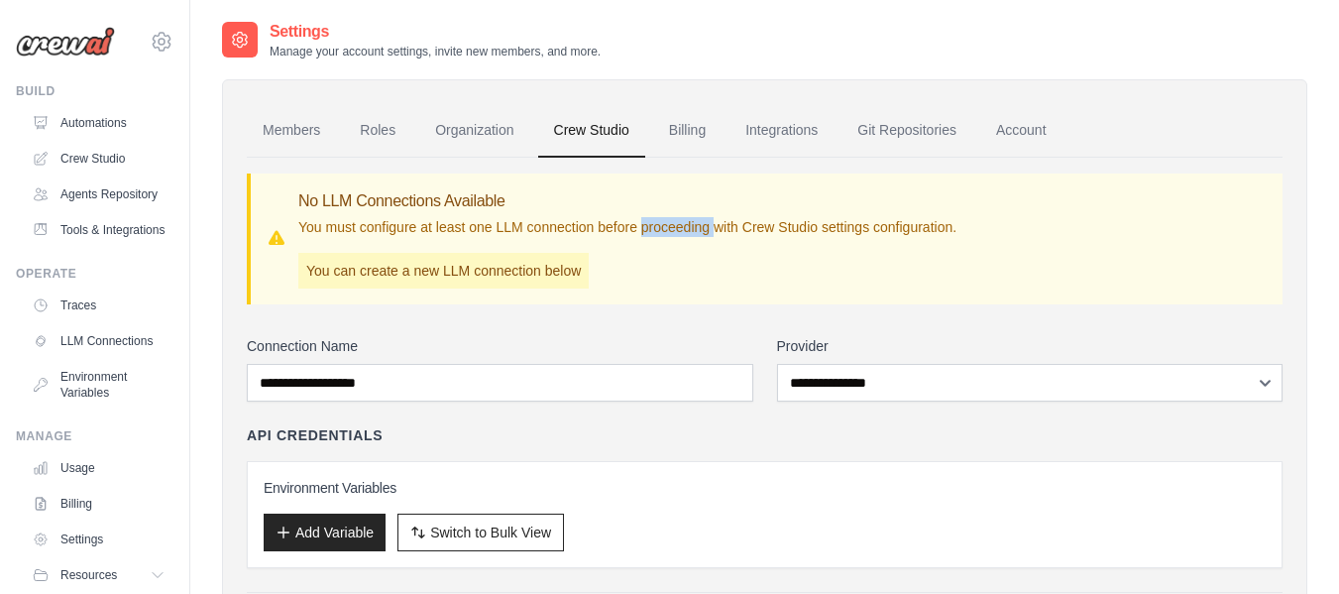
click at [654, 233] on p "You must configure at least one LLM connection before proceeding with Crew Stud…" at bounding box center [627, 227] width 658 height 20
click at [900, 223] on p "You must configure at least one LLM connection before proceeding with Crew Stud…" at bounding box center [627, 227] width 658 height 20
click at [554, 242] on div "No LLM Connections Available You must configure at least one LLM connection bef…" at bounding box center [627, 238] width 658 height 99
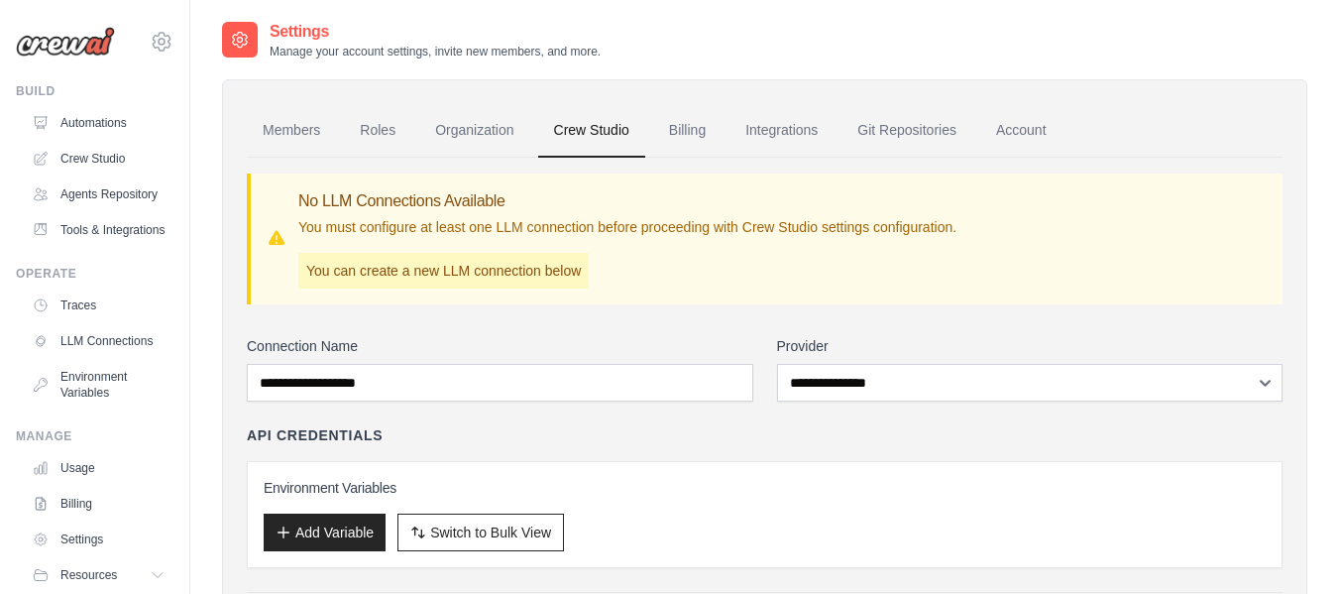
click at [538, 210] on h3 "No LLM Connections Available" at bounding box center [627, 201] width 658 height 24
click at [547, 228] on p "You must configure at least one LLM connection before proceeding with Crew Stud…" at bounding box center [627, 227] width 658 height 20
click at [497, 228] on p "You must configure at least one LLM connection before proceeding with Crew Stud…" at bounding box center [627, 227] width 658 height 20
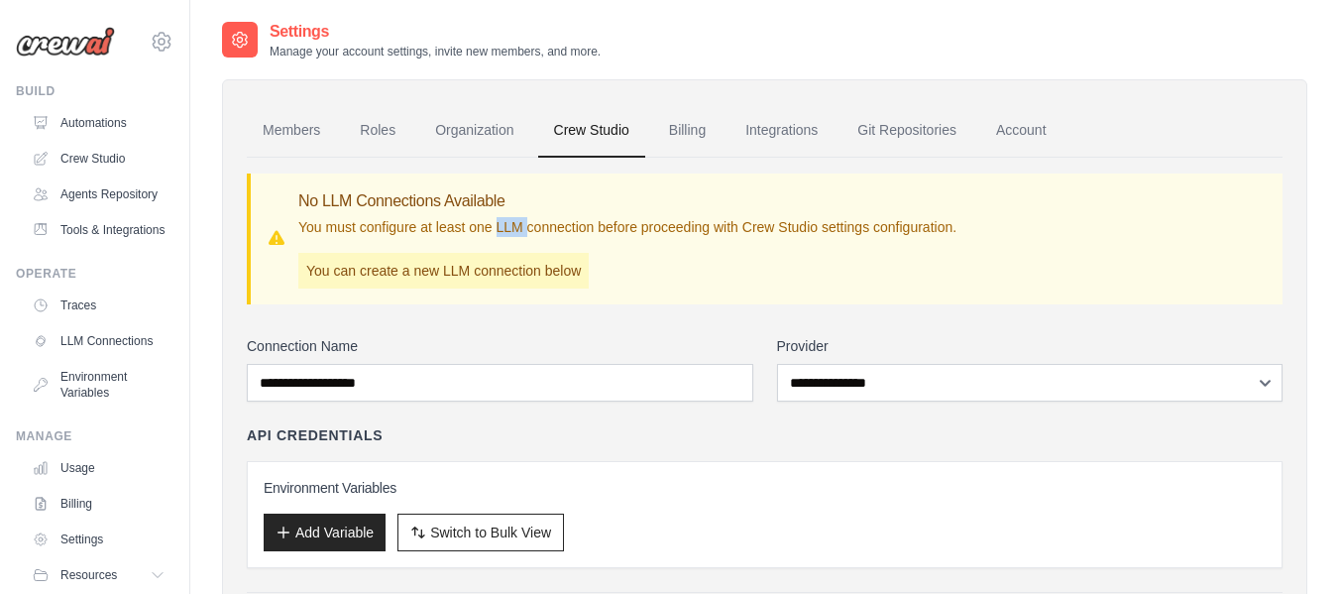
click at [497, 228] on p "You must configure at least one LLM connection before proceeding with Crew Stud…" at bounding box center [627, 227] width 658 height 20
click at [372, 230] on p "You must configure at least one LLM connection before proceeding with Crew Stud…" at bounding box center [627, 227] width 658 height 20
click at [467, 218] on p "You must configure at least one LLM connection before proceeding with Crew Stud…" at bounding box center [627, 227] width 658 height 20
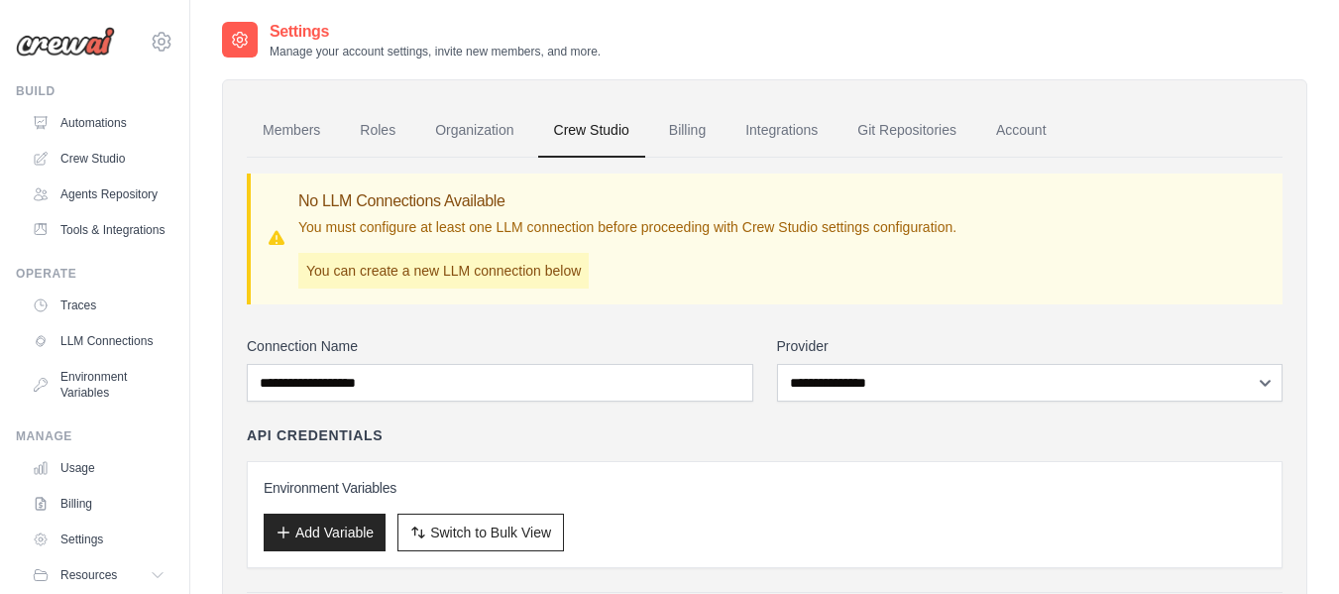
click at [440, 224] on p "You must configure at least one LLM connection before proceeding with Crew Stud…" at bounding box center [627, 227] width 658 height 20
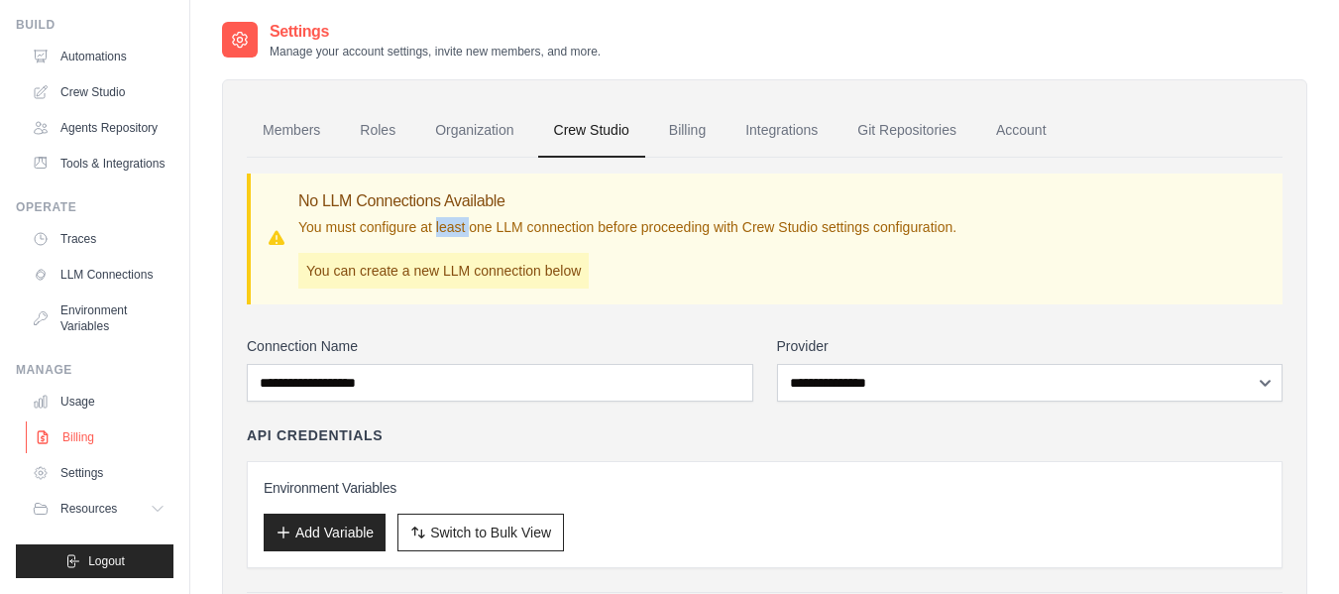
click at [64, 436] on link "Billing" at bounding box center [101, 437] width 150 height 32
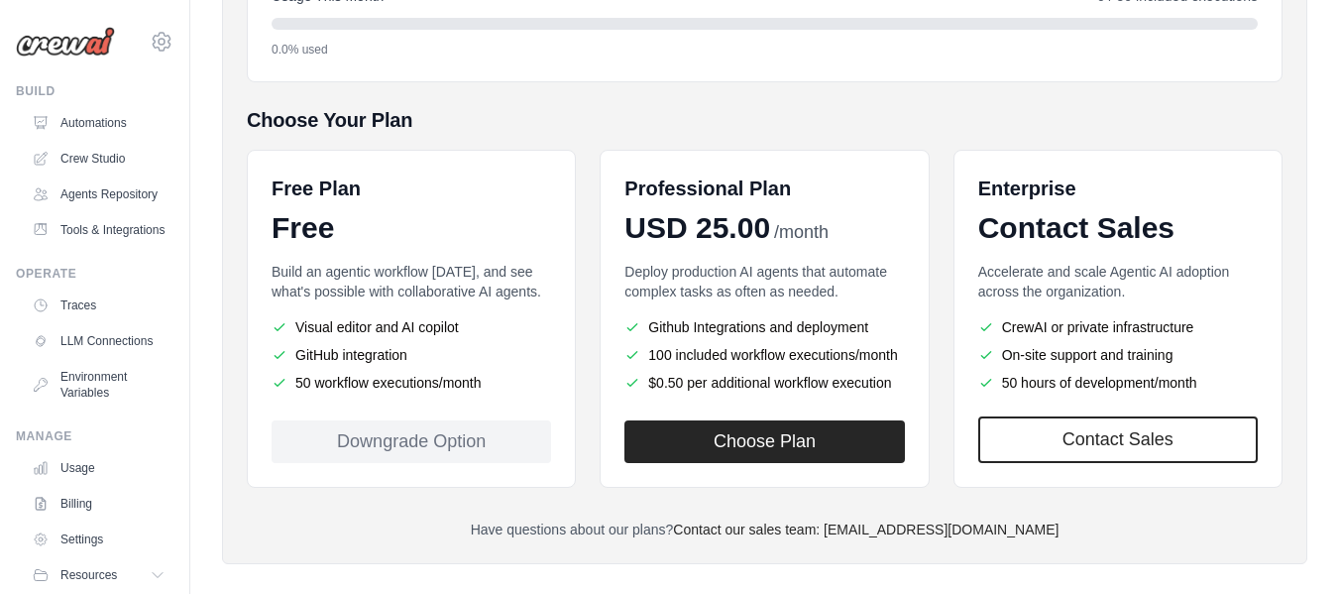
scroll to position [369, 0]
